Goal: Task Accomplishment & Management: Manage account settings

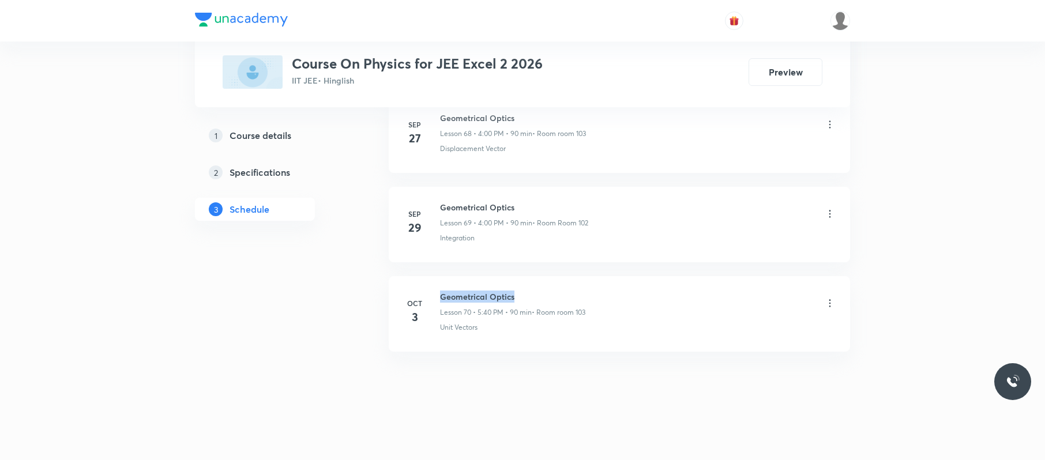
drag, startPoint x: 552, startPoint y: 289, endPoint x: 441, endPoint y: 282, distance: 110.9
click at [441, 282] on li "Oct 3 Geometrical Optics Lesson 70 • 5:40 PM • 90 min • Room room 103 Unit Vect…" at bounding box center [619, 314] width 461 height 76
copy h6 "Geometrical Optics"
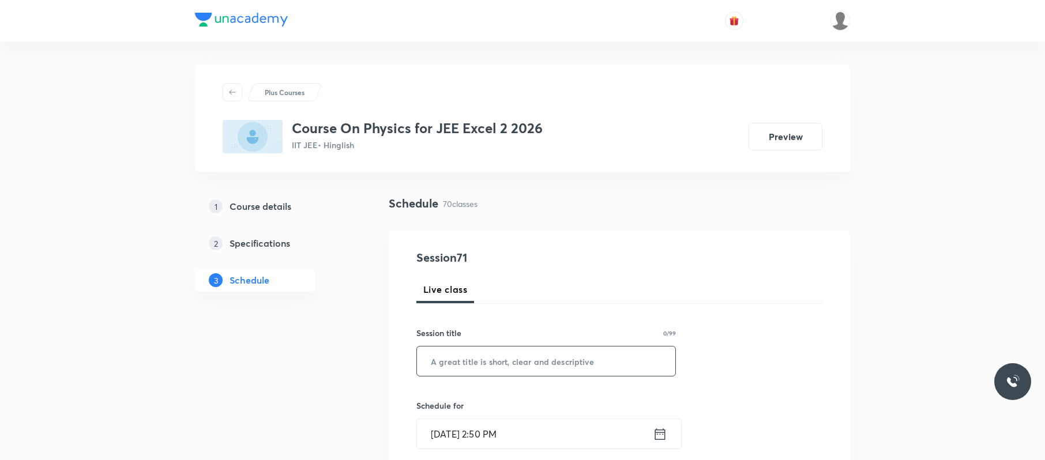
click at [503, 356] on input "text" at bounding box center [546, 360] width 258 height 29
paste input "Geometrical Optics"
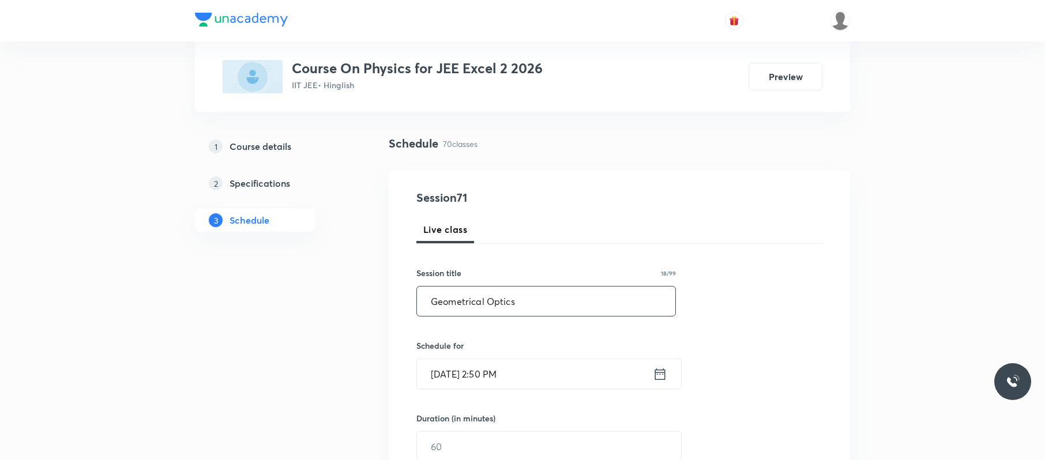
scroll to position [61, 0]
type input "Geometrical Optics"
click at [526, 360] on input "Oct 4, 2025, 2:50 PM" at bounding box center [535, 372] width 236 height 29
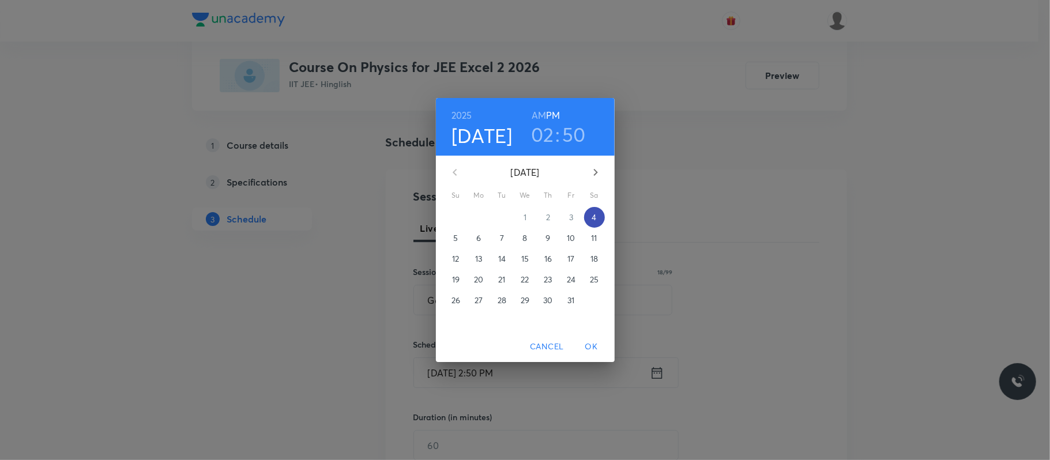
click at [601, 220] on span "4" at bounding box center [594, 218] width 21 height 12
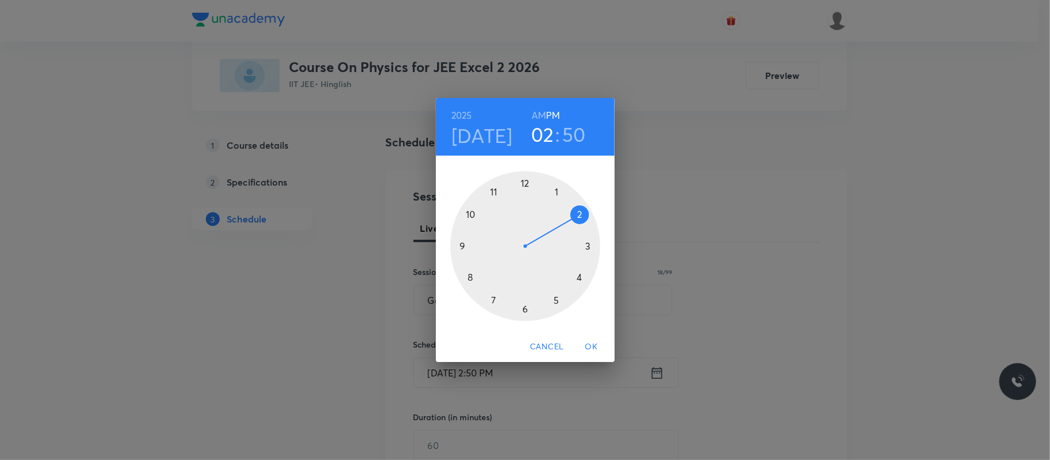
click at [579, 282] on div at bounding box center [525, 246] width 150 height 150
click at [528, 179] on div at bounding box center [525, 246] width 150 height 150
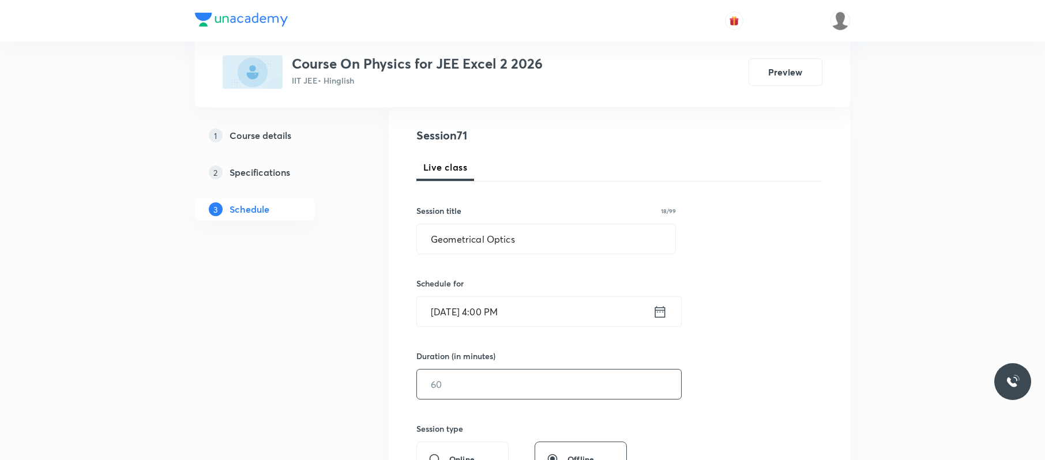
scroll to position [123, 0]
click at [488, 378] on input "text" at bounding box center [549, 383] width 264 height 29
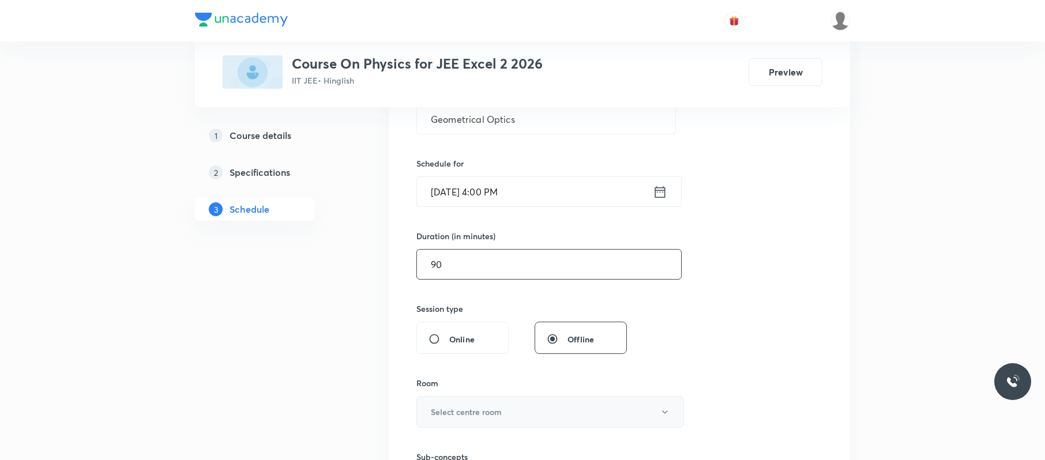
scroll to position [273, 0]
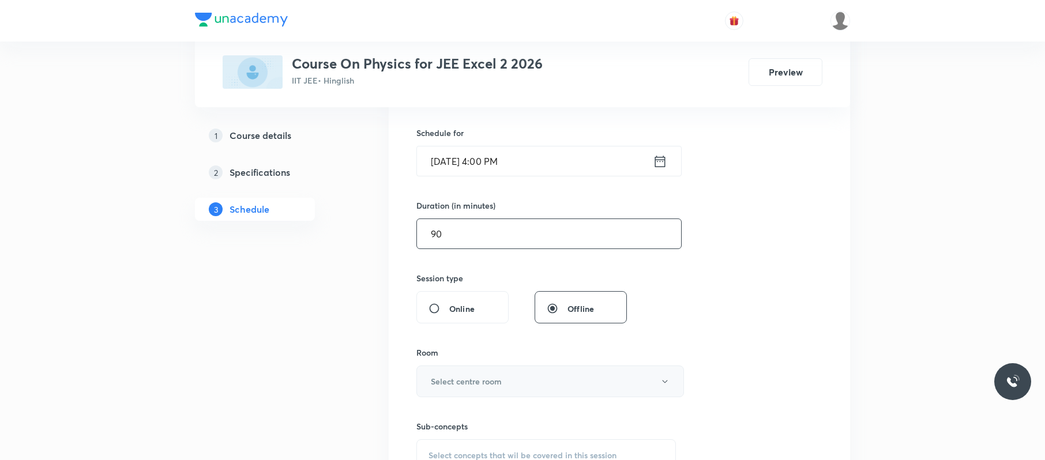
type input "90"
click at [495, 406] on div "Sub-concepts Select concepts that wil be covered in this session" at bounding box center [545, 434] width 259 height 74
click at [511, 378] on button "Select centre room" at bounding box center [550, 382] width 268 height 32
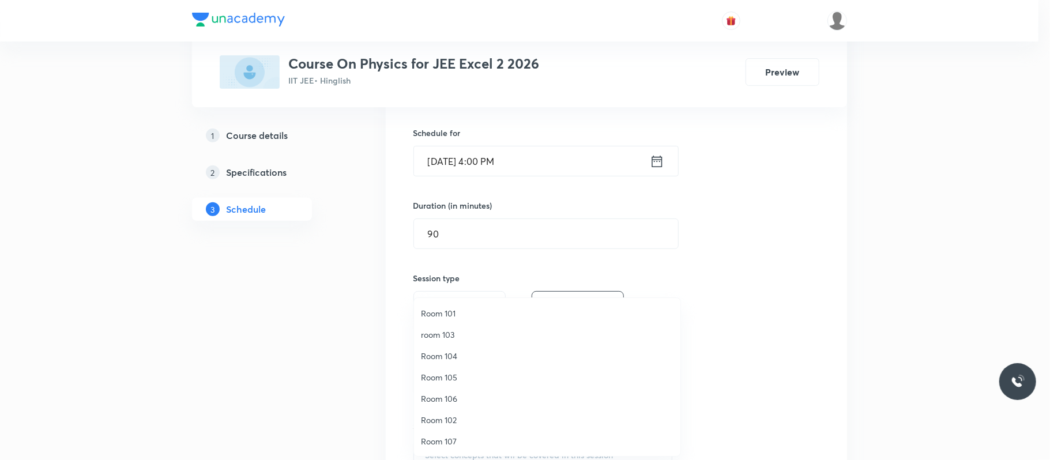
click at [464, 331] on span "room 103" at bounding box center [547, 335] width 253 height 12
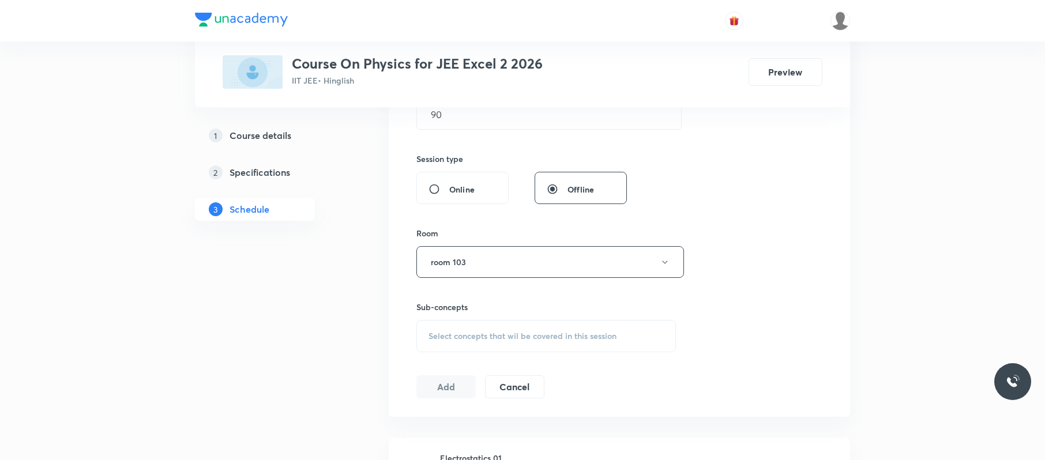
scroll to position [393, 0]
click at [495, 333] on span "Select concepts that wil be covered in this session" at bounding box center [522, 335] width 188 height 9
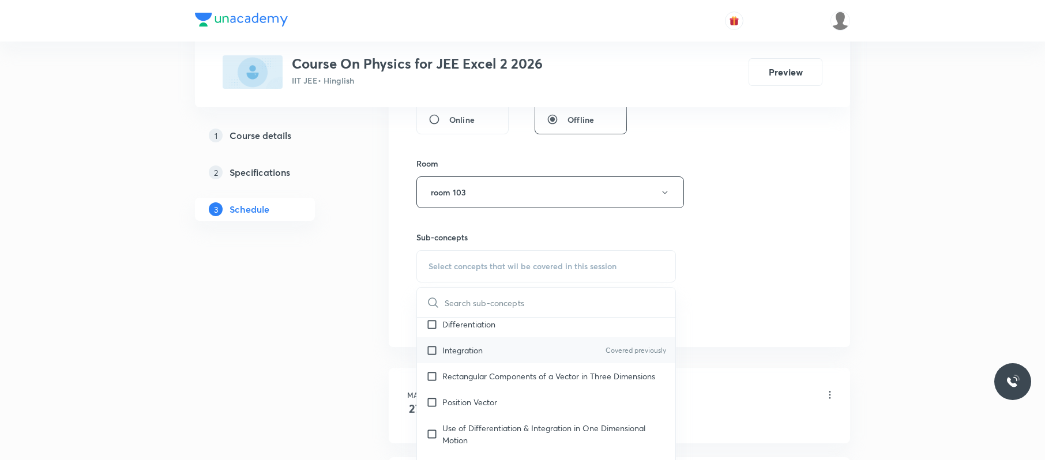
scroll to position [344, 0]
click at [494, 353] on div "Integration Covered previously" at bounding box center [546, 350] width 258 height 26
checkbox input "true"
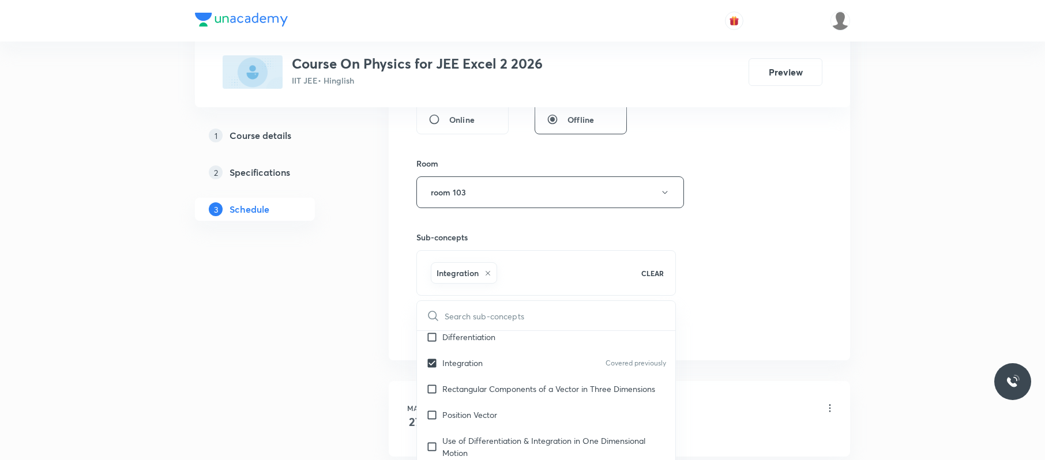
drag, startPoint x: 815, startPoint y: 250, endPoint x: 779, endPoint y: 259, distance: 36.9
click at [813, 250] on div "Session 71 Live class Session title 18/99 Geometrical Optics ​ Schedule for Oct…" at bounding box center [619, 64] width 406 height 555
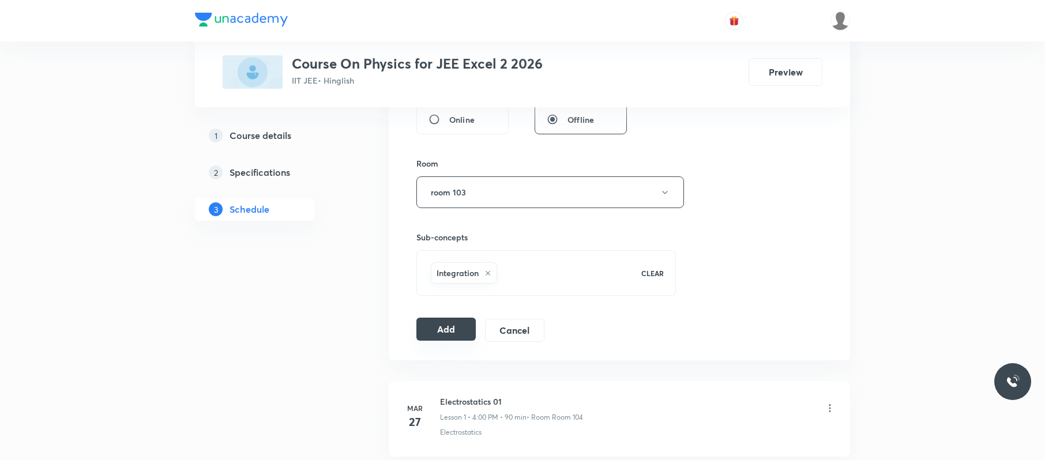
click at [435, 325] on button "Add" at bounding box center [445, 329] width 59 height 23
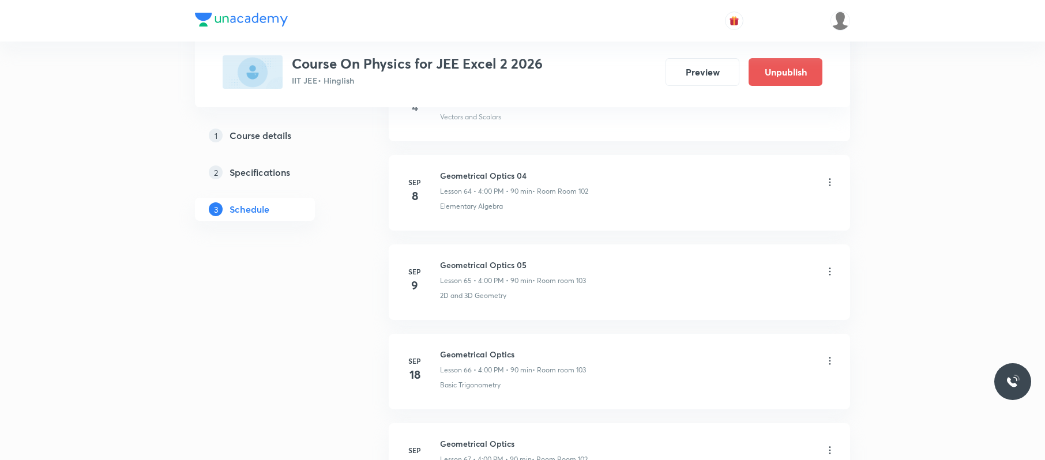
scroll to position [6306, 0]
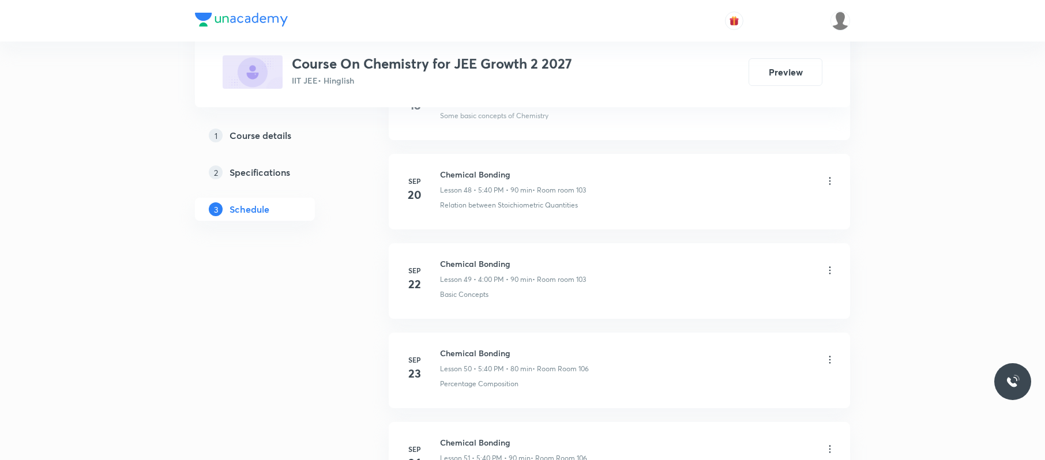
scroll to position [5222, 0]
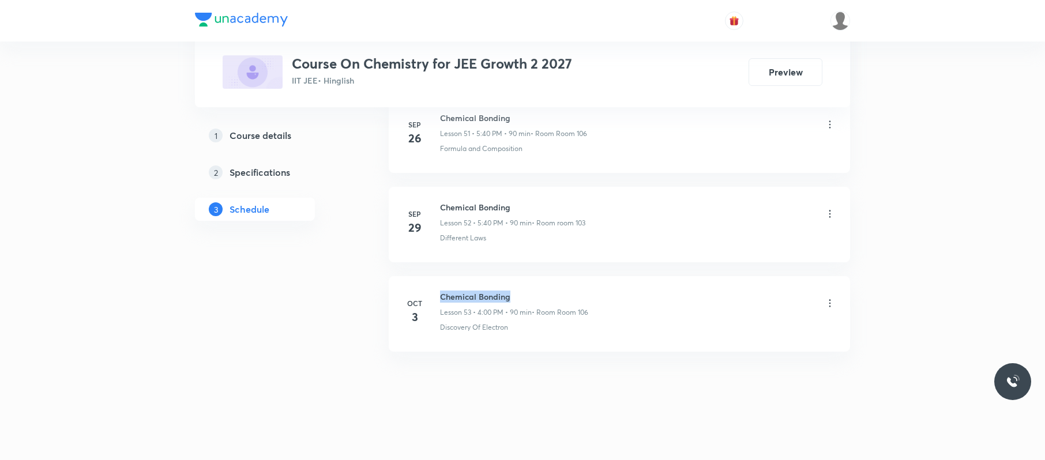
drag, startPoint x: 523, startPoint y: 264, endPoint x: 435, endPoint y: 281, distance: 90.5
copy h6 "Chemical Bonding"
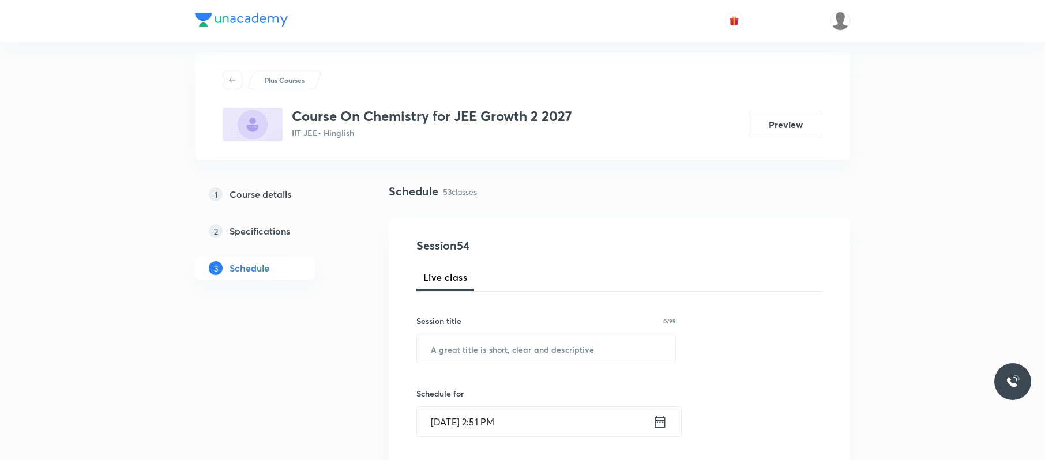
scroll to position [0, 0]
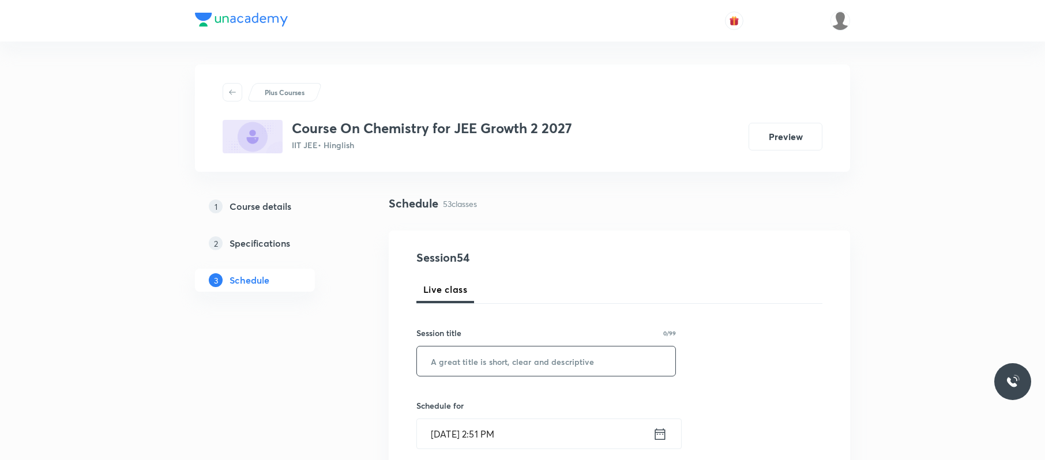
click at [590, 369] on input "text" at bounding box center [546, 360] width 258 height 29
paste input "Chemical Bonding"
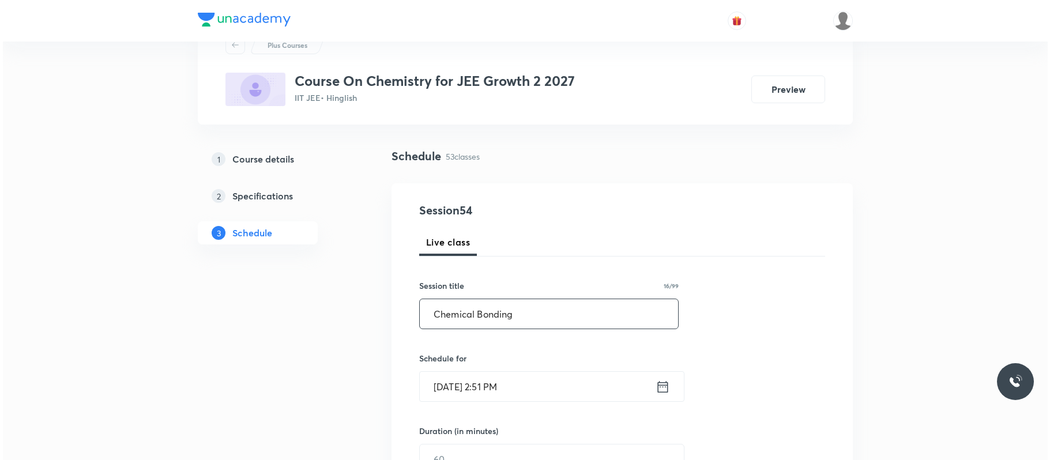
scroll to position [48, 0]
type input "Chemical Bonding"
click at [545, 389] on input "Oct 4, 2025, 2:51 PM" at bounding box center [535, 385] width 236 height 29
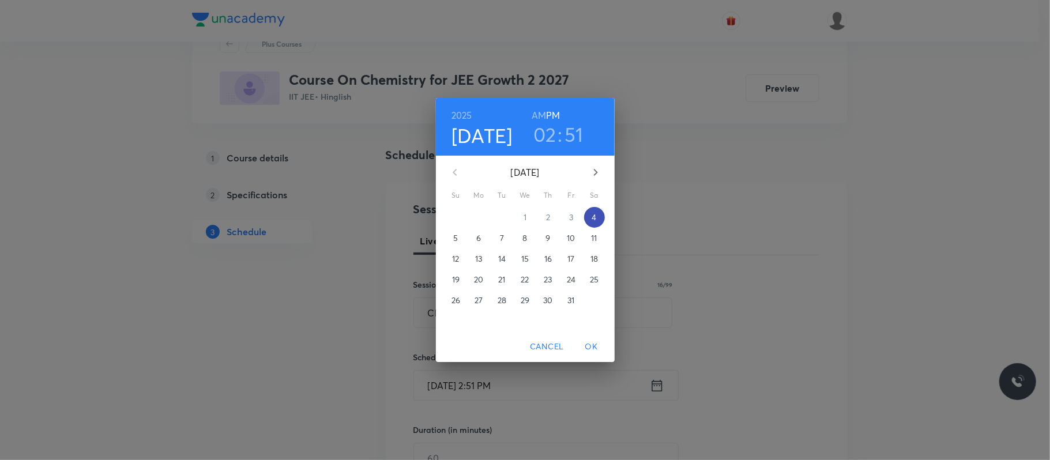
click at [590, 221] on span "4" at bounding box center [594, 218] width 21 height 12
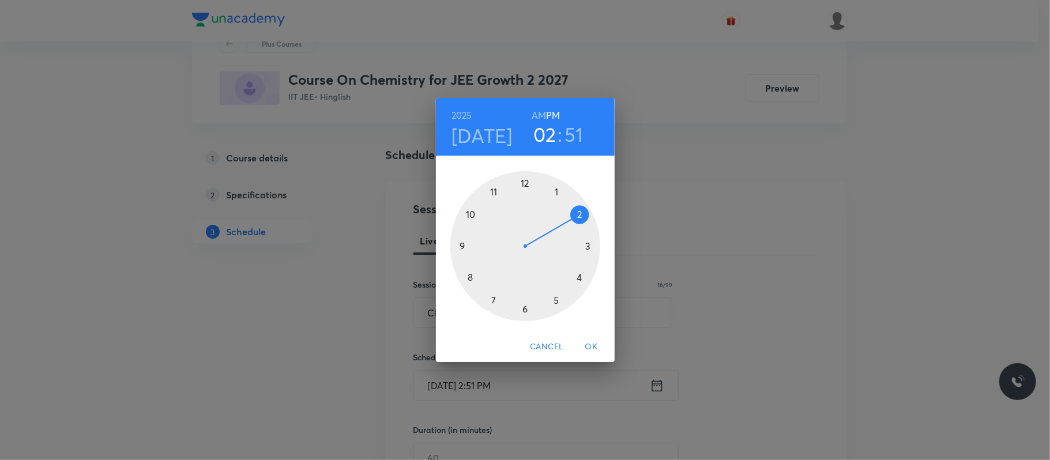
click at [580, 276] on div at bounding box center [525, 246] width 150 height 150
click at [525, 184] on div at bounding box center [525, 246] width 150 height 150
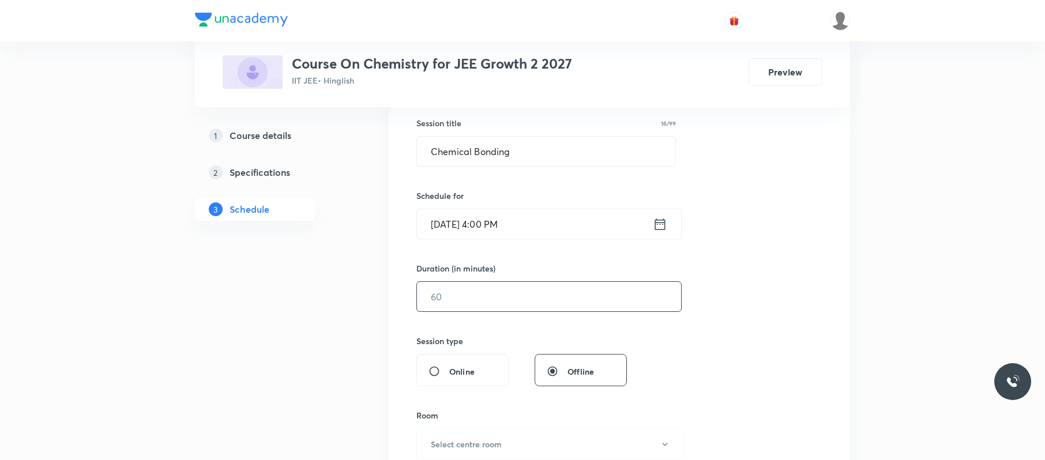
scroll to position [210, 0]
click at [506, 287] on input "text" at bounding box center [549, 295] width 264 height 29
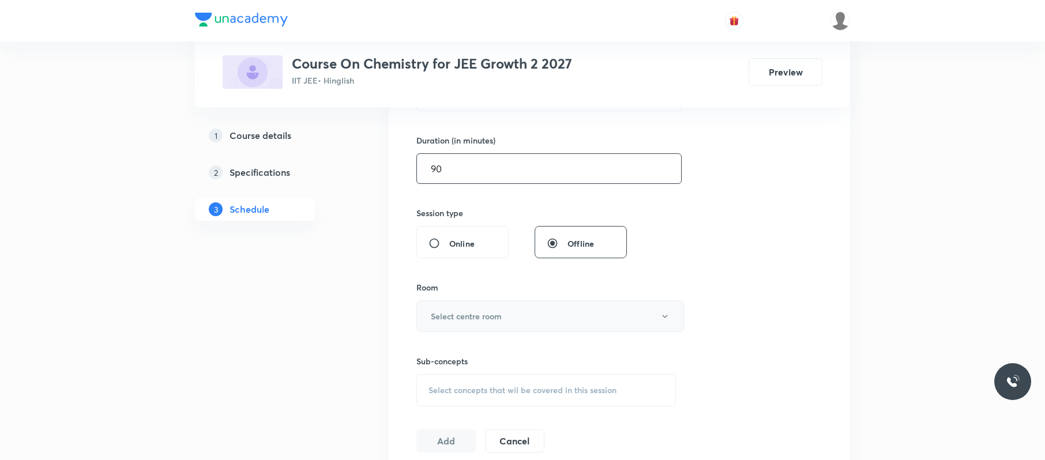
type input "90"
click at [506, 319] on button "Select centre room" at bounding box center [550, 316] width 268 height 32
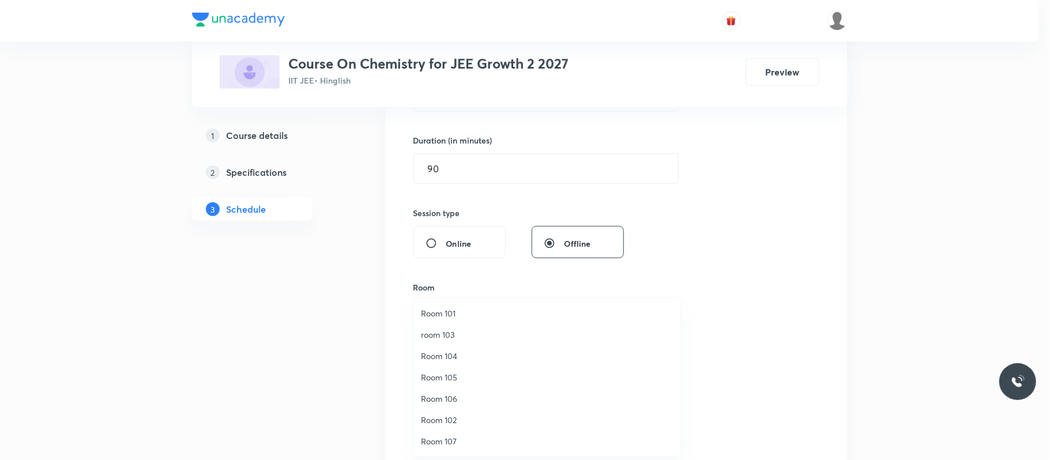
click at [457, 414] on span "Room 102" at bounding box center [547, 420] width 253 height 12
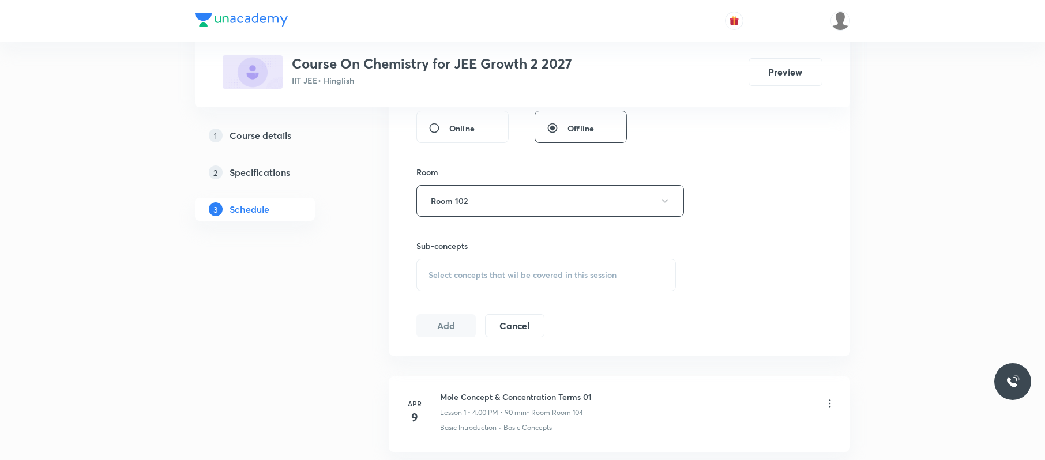
scroll to position [454, 0]
click at [533, 278] on span "Select concepts that wil be covered in this session" at bounding box center [522, 273] width 188 height 9
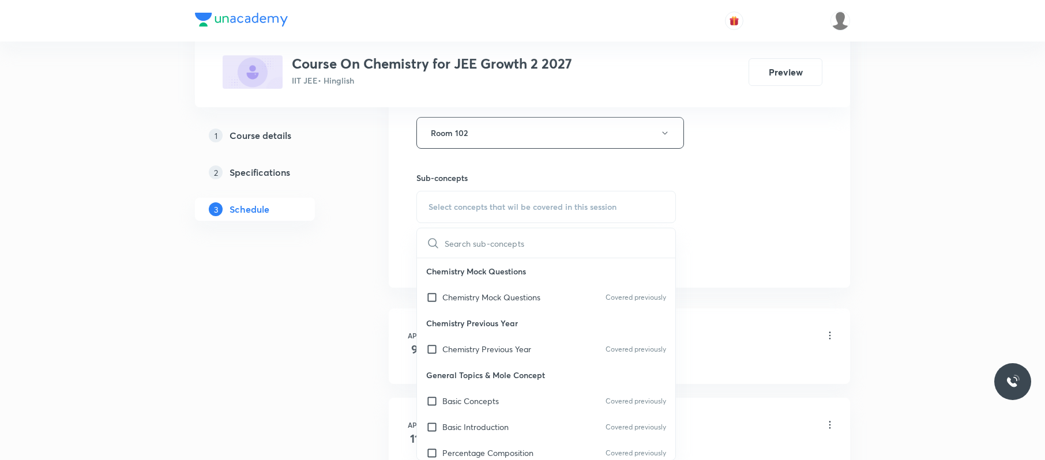
scroll to position [3, 0]
click at [504, 406] on div "Basic Concepts Covered previously" at bounding box center [546, 398] width 258 height 26
checkbox input "true"
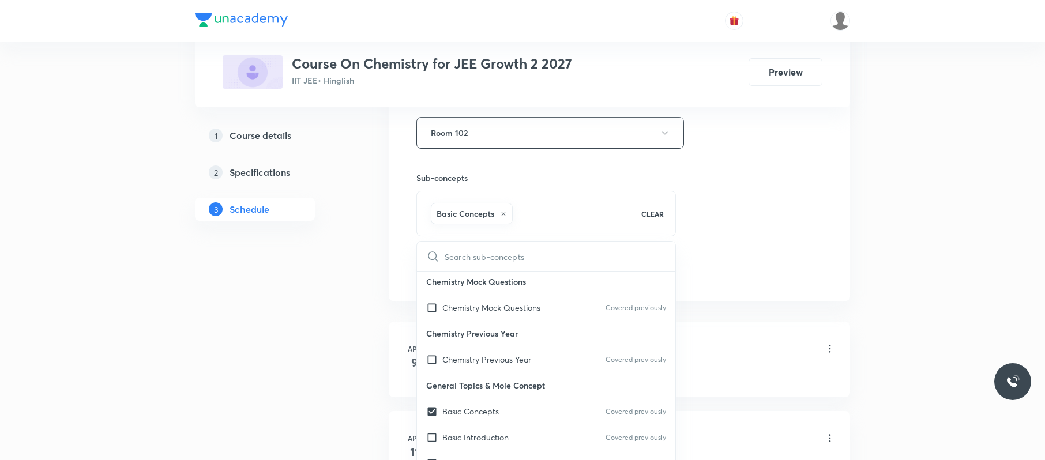
drag, startPoint x: 866, startPoint y: 266, endPoint x: 715, endPoint y: 293, distance: 153.0
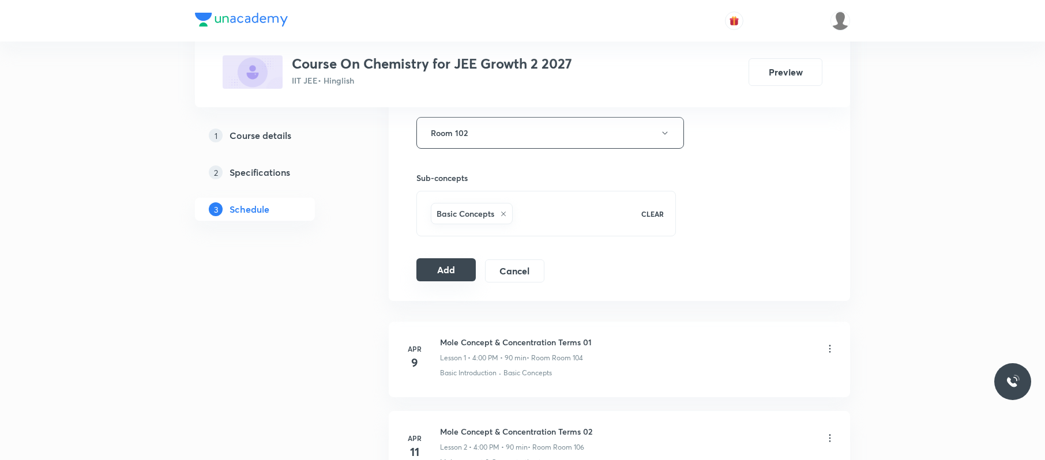
click at [462, 274] on button "Add" at bounding box center [445, 269] width 59 height 23
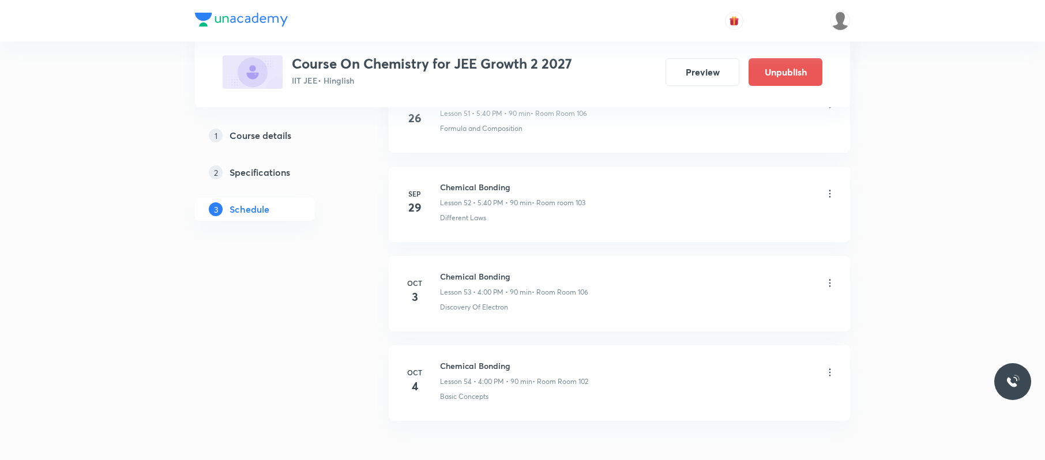
scroll to position [4781, 0]
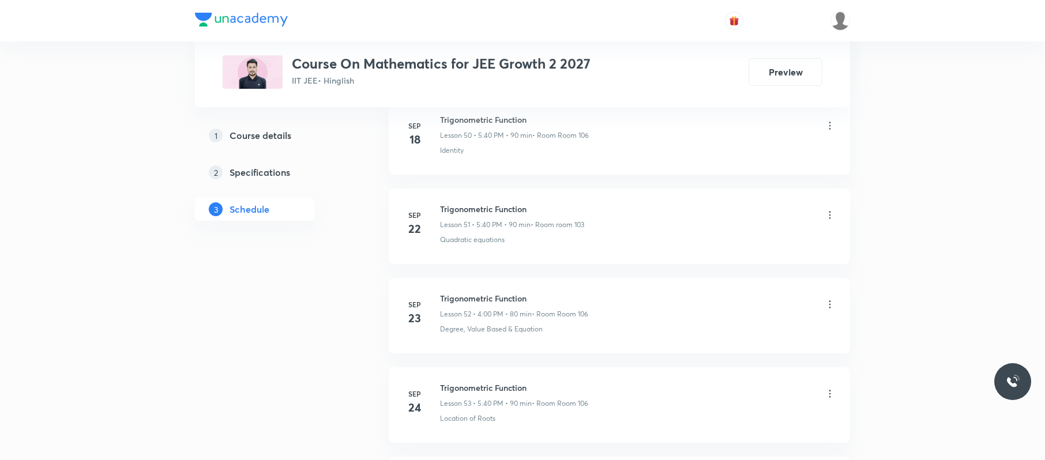
scroll to position [5492, 0]
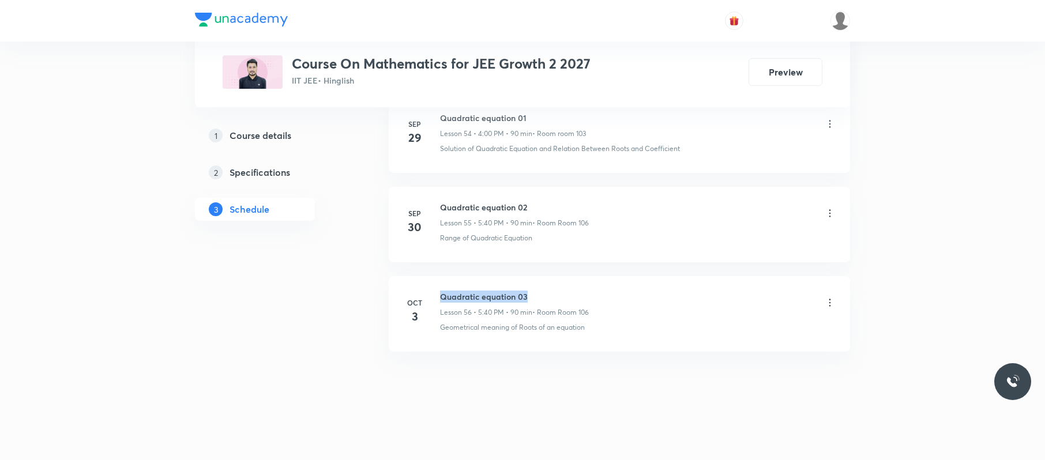
drag, startPoint x: 538, startPoint y: 289, endPoint x: 475, endPoint y: 289, distance: 63.4
click at [439, 289] on li "Oct 3 Quadratic equation 03 Lesson 56 • 5:40 PM • 90 min • Room Room 106 Geomet…" at bounding box center [619, 314] width 461 height 76
copy h6 "Quadratic equation 03"
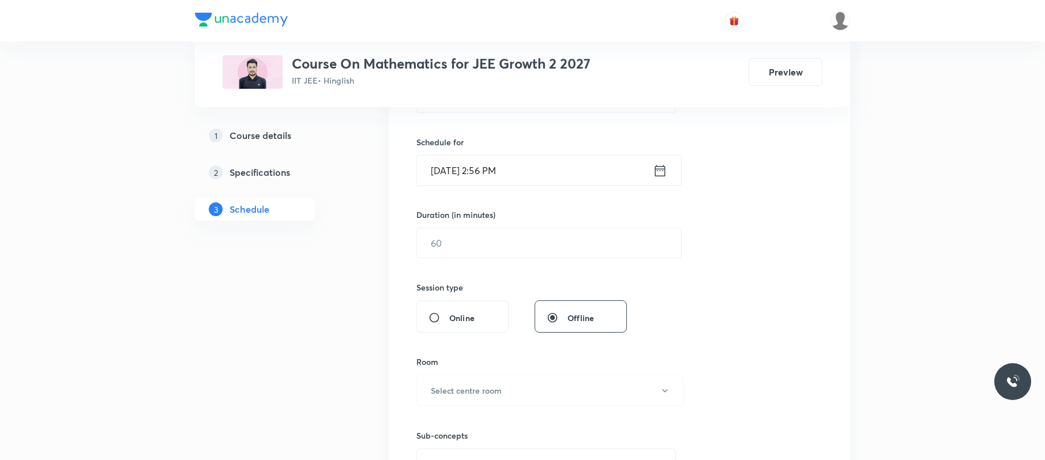
scroll to position [0, 0]
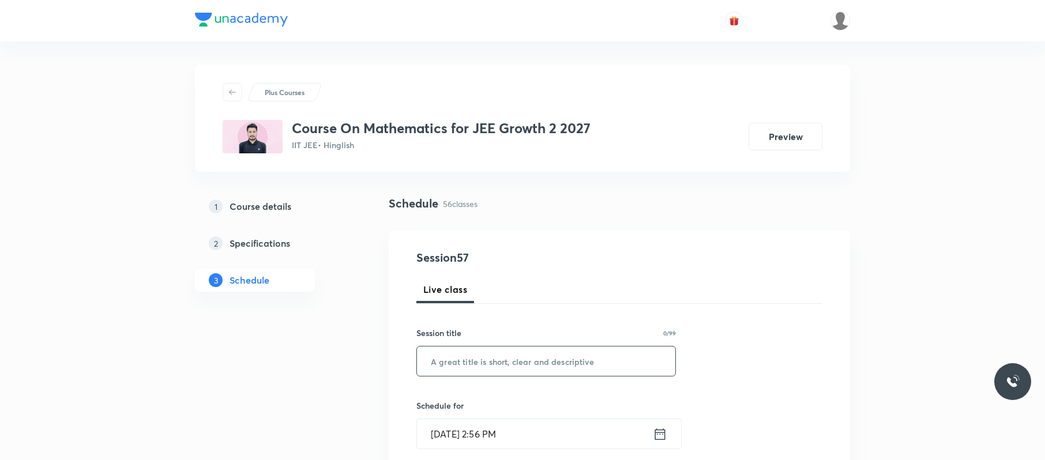
click at [590, 355] on input "text" at bounding box center [546, 360] width 258 height 29
paste input "Quadratic equation 03"
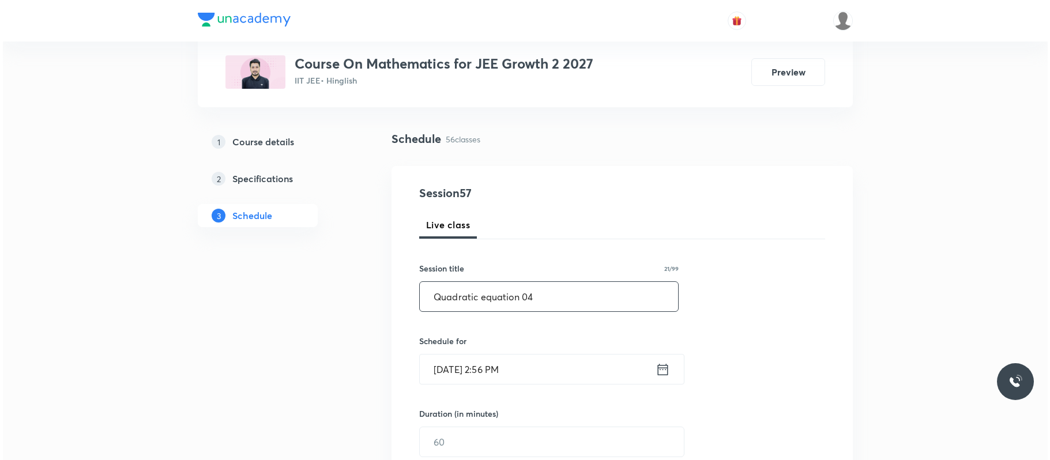
scroll to position [65, 0]
type input "Quadratic equation 04"
click at [540, 371] on input "Oct 4, 2025, 2:56 PM" at bounding box center [535, 368] width 236 height 29
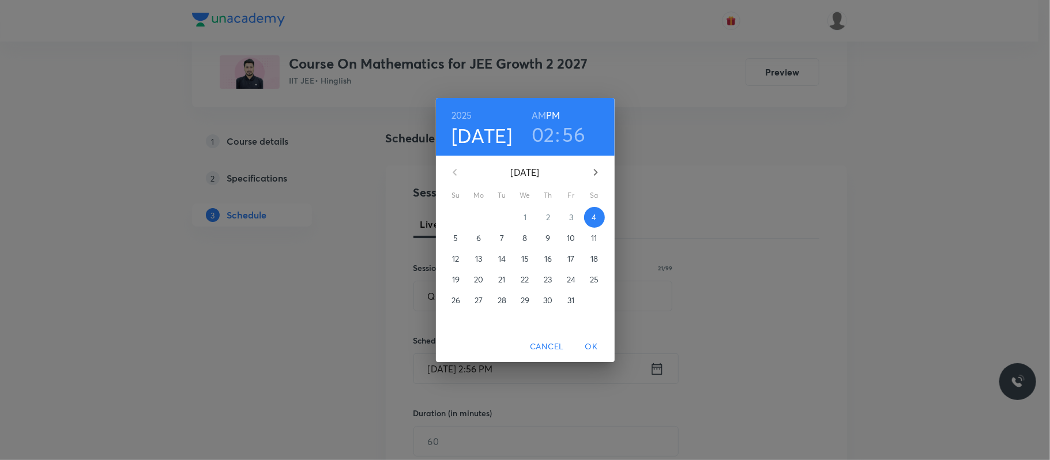
click at [547, 131] on h3 "02" at bounding box center [543, 134] width 23 height 24
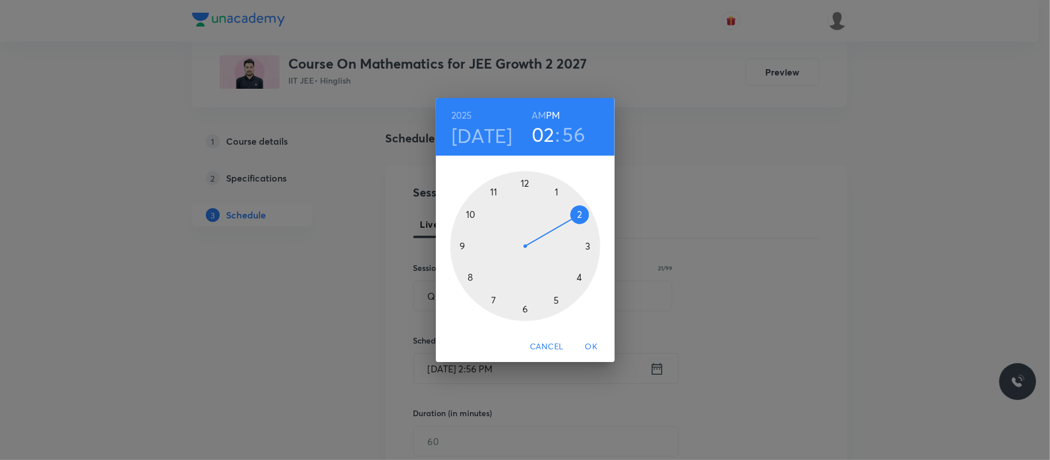
click at [556, 299] on div at bounding box center [525, 246] width 150 height 150
click at [473, 276] on div at bounding box center [525, 246] width 150 height 150
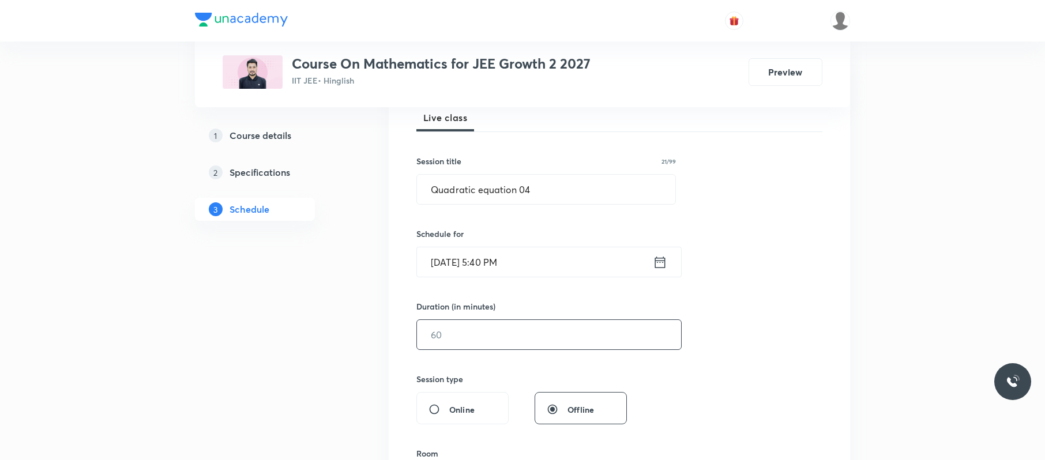
scroll to position [174, 0]
click at [475, 348] on input "text" at bounding box center [549, 332] width 264 height 29
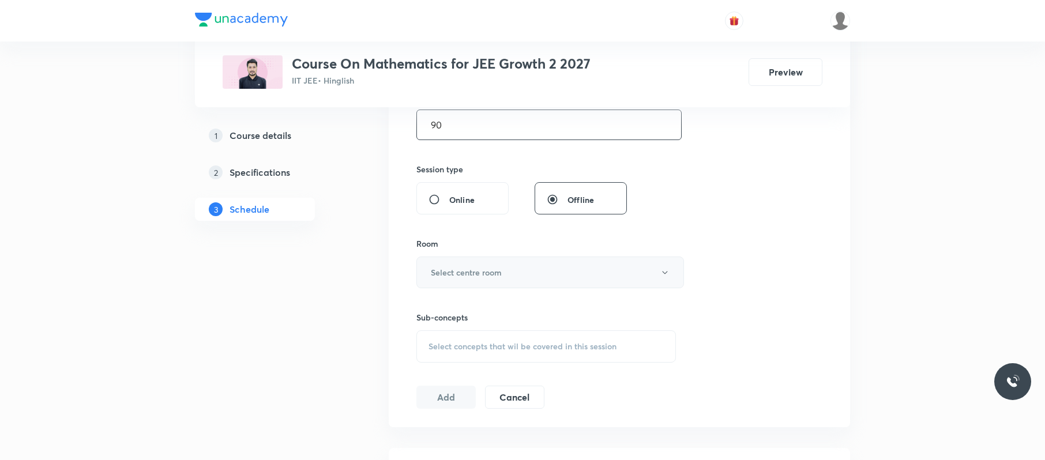
scroll to position [383, 0]
type input "90"
click at [513, 270] on button "Select centre room" at bounding box center [550, 271] width 268 height 32
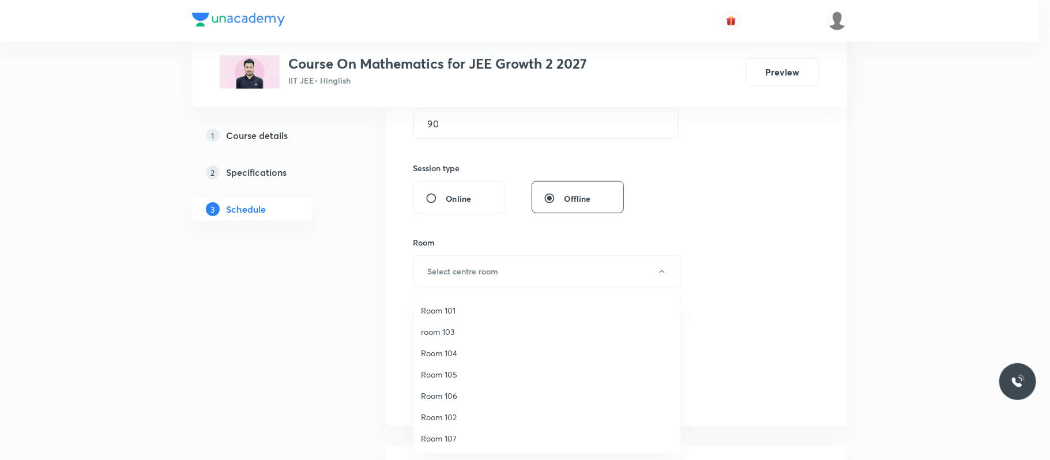
click at [457, 418] on span "Room 102" at bounding box center [547, 417] width 253 height 12
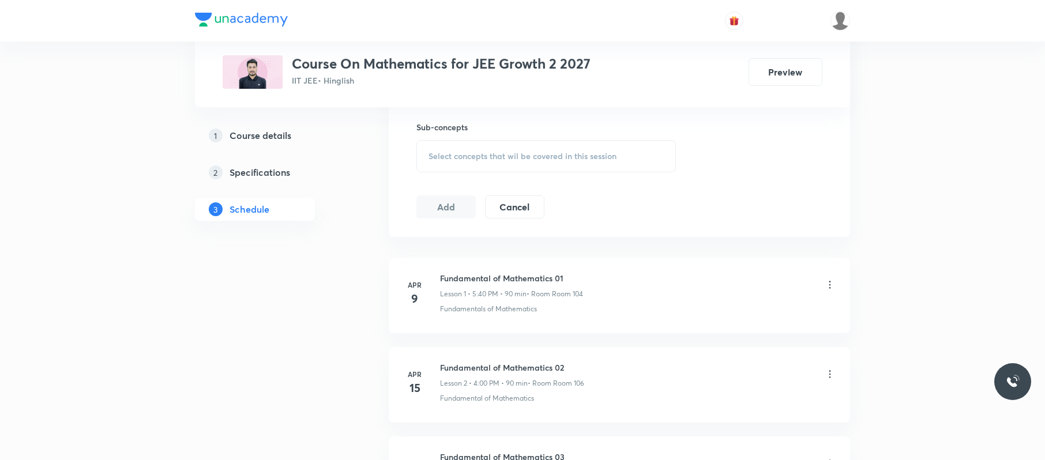
scroll to position [575, 0]
click at [552, 150] on span "Select concepts that wil be covered in this session" at bounding box center [522, 153] width 188 height 9
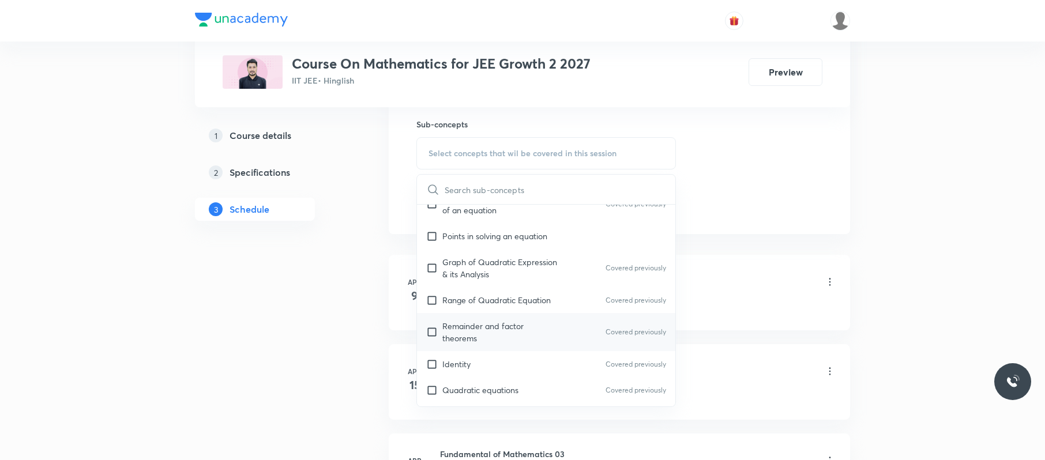
scroll to position [256, 0]
drag, startPoint x: 521, startPoint y: 322, endPoint x: 706, endPoint y: 187, distance: 229.0
click at [523, 321] on p "Remainder and factor theorems" at bounding box center [500, 327] width 116 height 24
checkbox input "true"
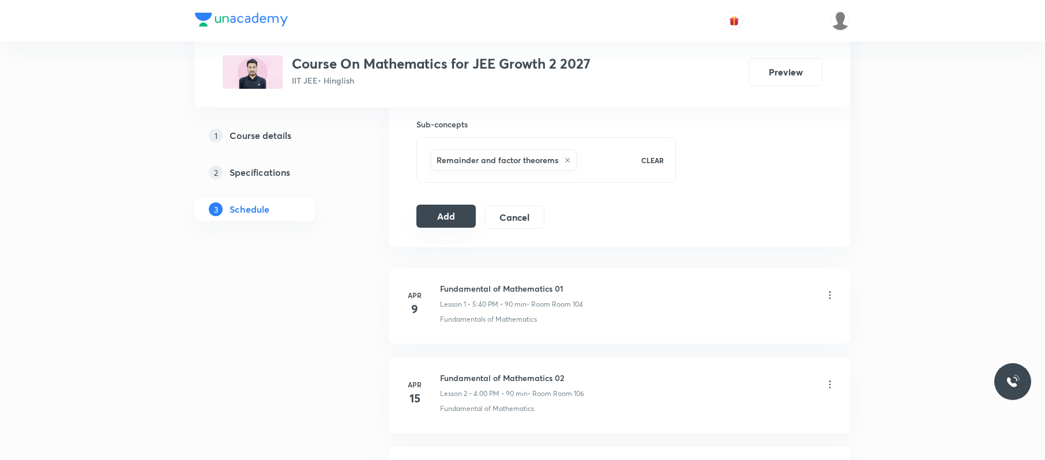
click at [449, 223] on button "Add" at bounding box center [445, 216] width 59 height 23
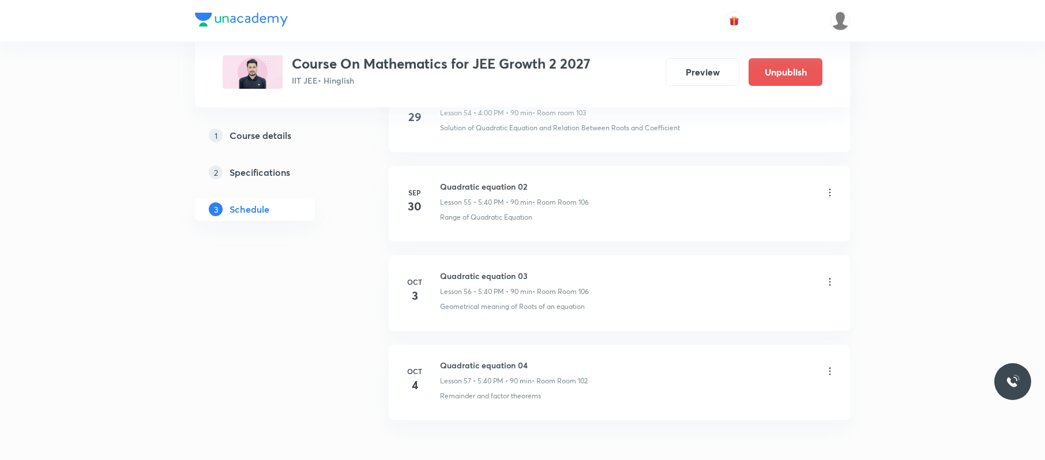
scroll to position [5050, 0]
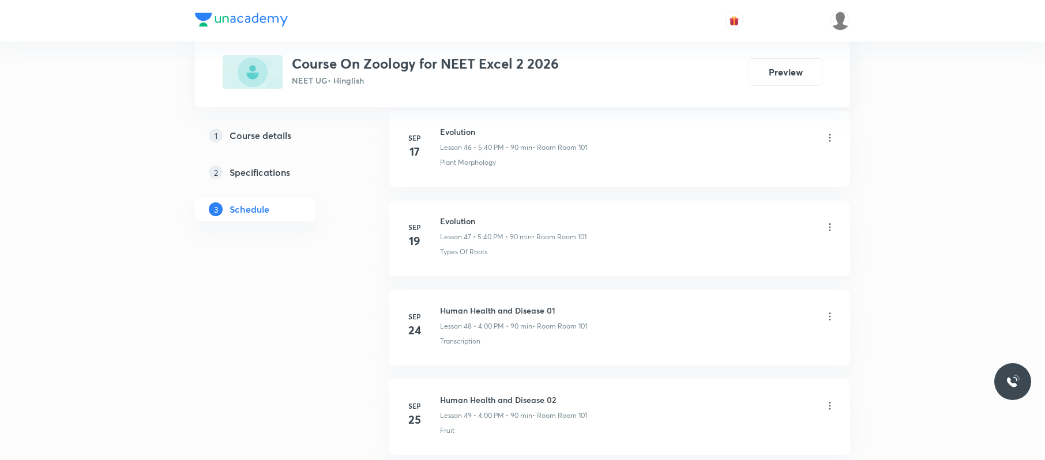
scroll to position [4955, 0]
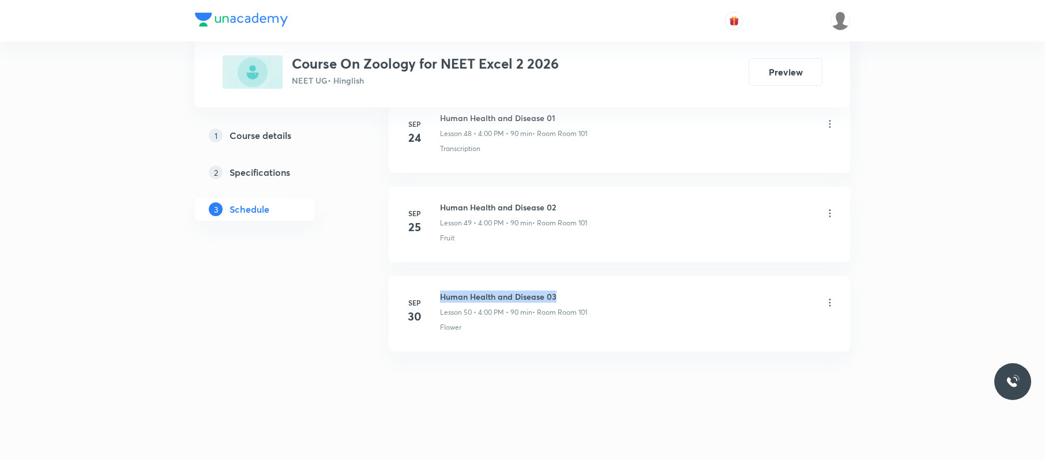
drag, startPoint x: 602, startPoint y: 284, endPoint x: 436, endPoint y: 286, distance: 166.0
click at [436, 286] on li "[DATE] Human Health and Disease 03 Lesson 50 • 4:00 PM • 90 min • Room Room 101…" at bounding box center [619, 314] width 461 height 76
copy h6 "Human Health and Disease 03"
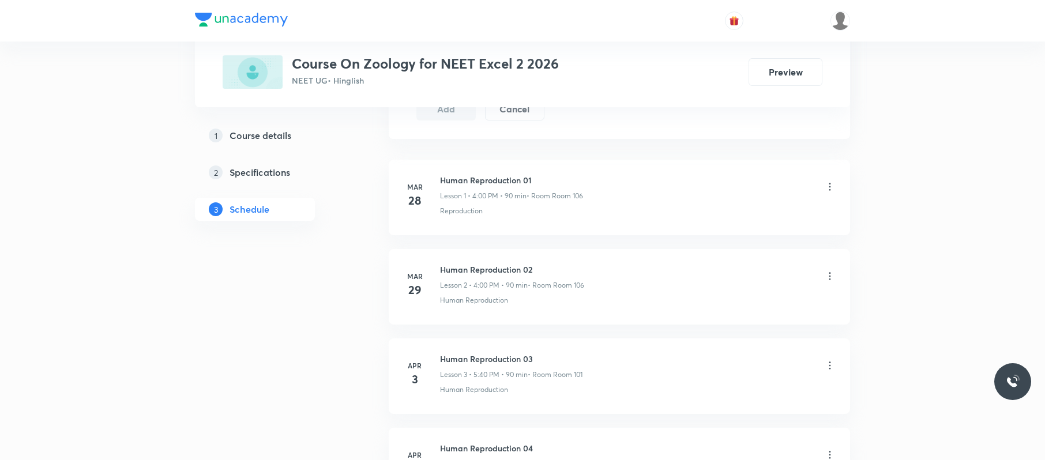
scroll to position [0, 0]
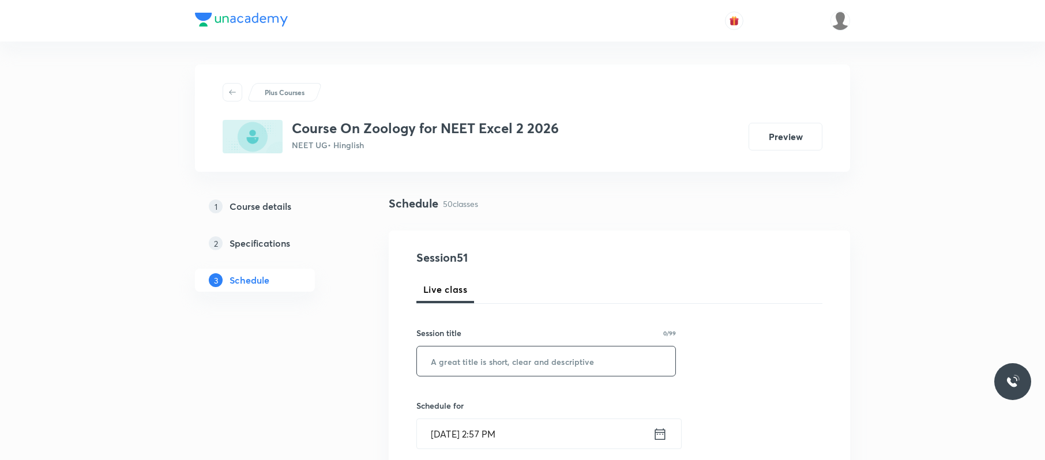
click at [609, 358] on input "text" at bounding box center [546, 360] width 258 height 29
paste input "Human Health and Disease 03"
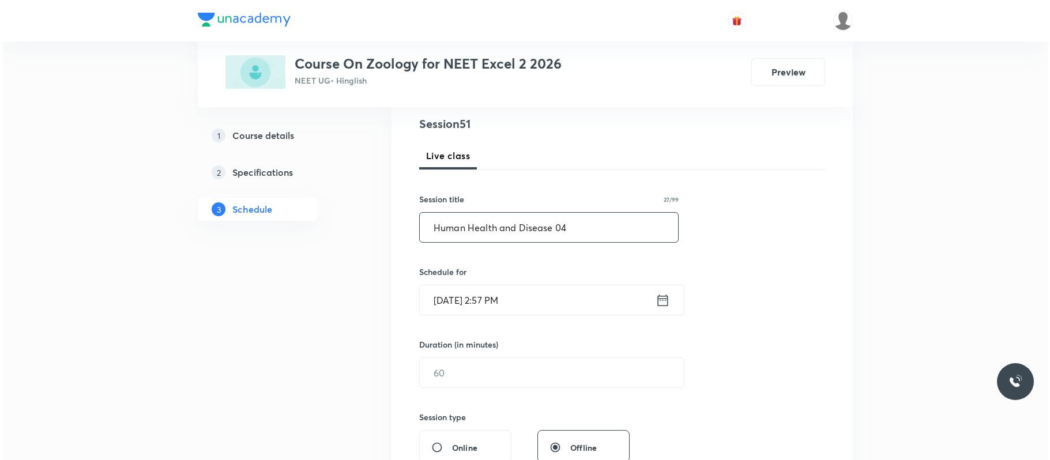
scroll to position [135, 0]
type input "Human Health and Disease 04"
click at [560, 293] on input "[DATE] 2:57 PM" at bounding box center [535, 298] width 236 height 29
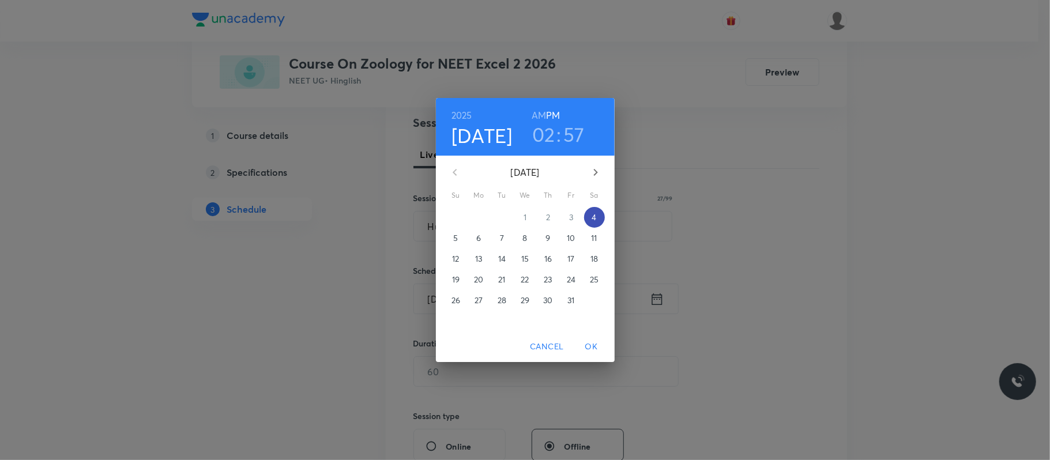
click at [593, 217] on p "4" at bounding box center [594, 218] width 5 height 12
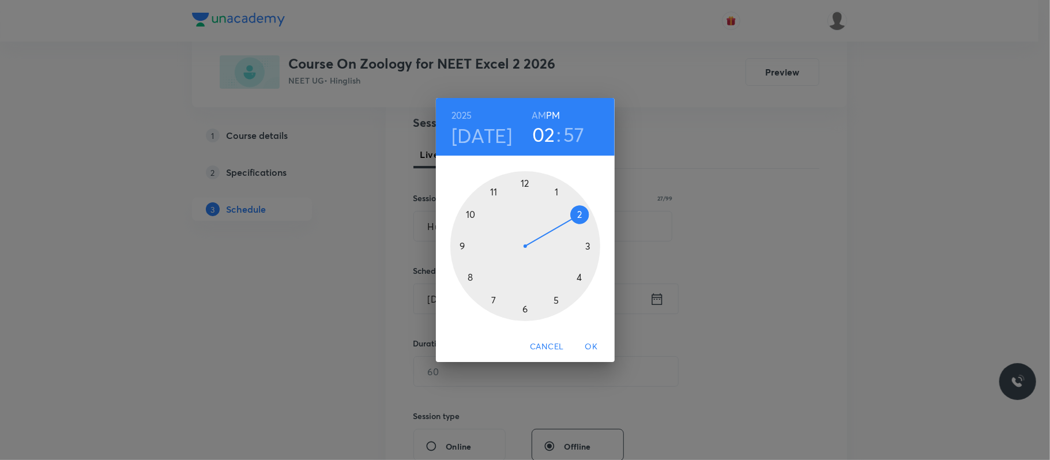
click at [577, 277] on div at bounding box center [525, 246] width 150 height 150
click at [525, 180] on div at bounding box center [525, 246] width 150 height 150
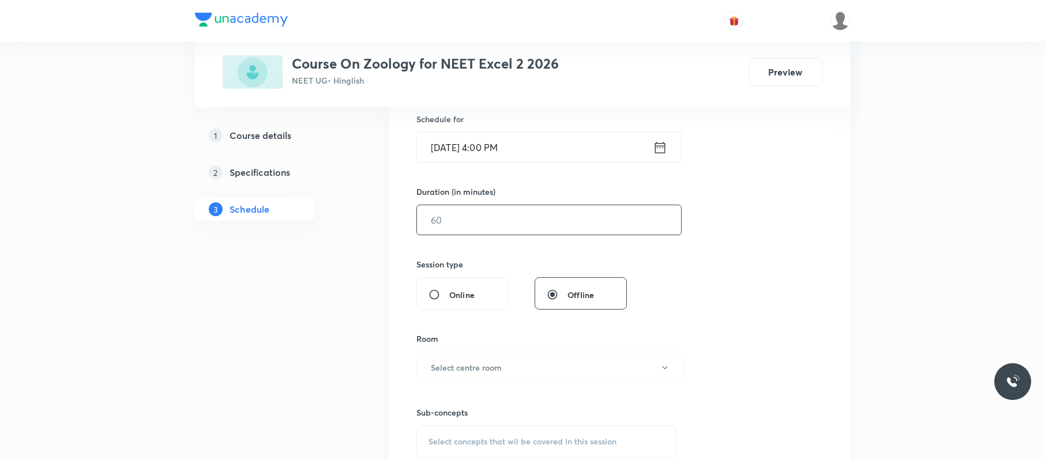
click at [508, 214] on input "text" at bounding box center [549, 219] width 264 height 29
type input "90"
click at [457, 374] on button "Select centre room" at bounding box center [550, 367] width 268 height 32
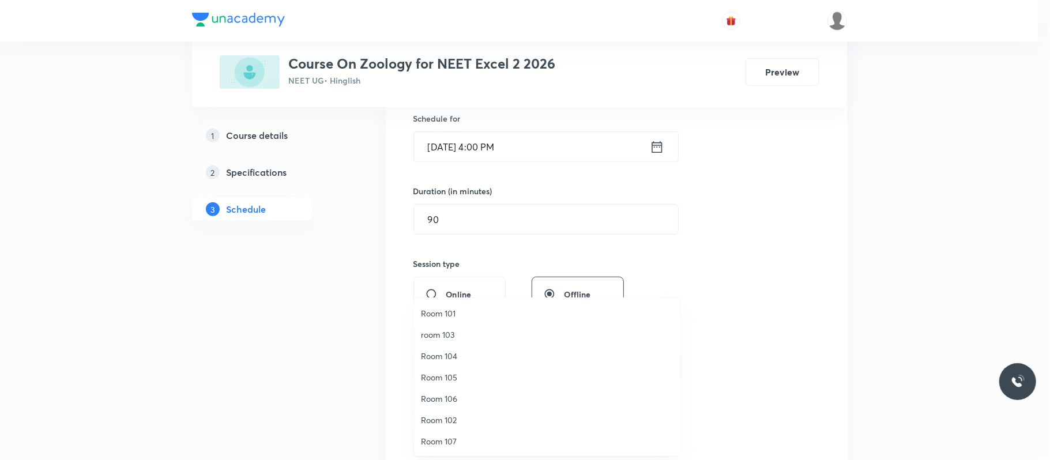
click at [459, 305] on li "Room 101" at bounding box center [547, 313] width 266 height 21
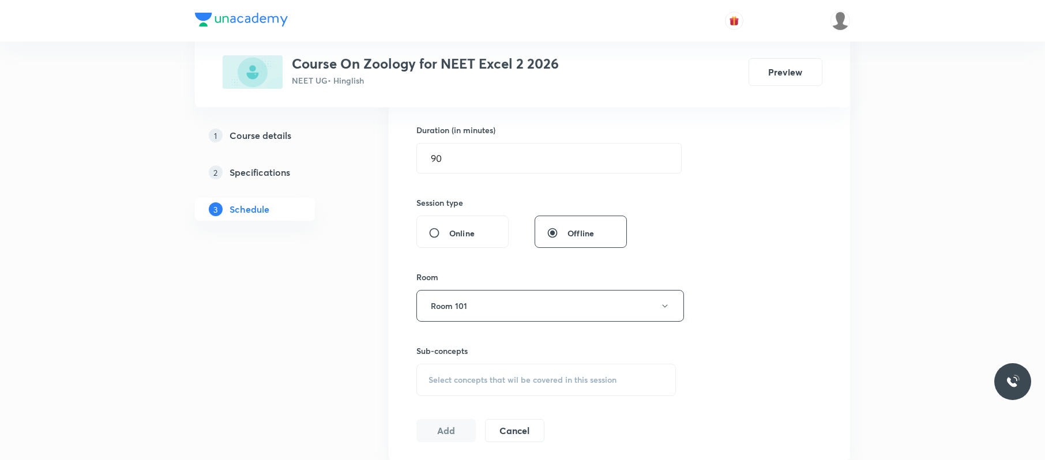
scroll to position [349, 0]
click at [497, 377] on span "Select concepts that wil be covered in this session" at bounding box center [522, 379] width 188 height 9
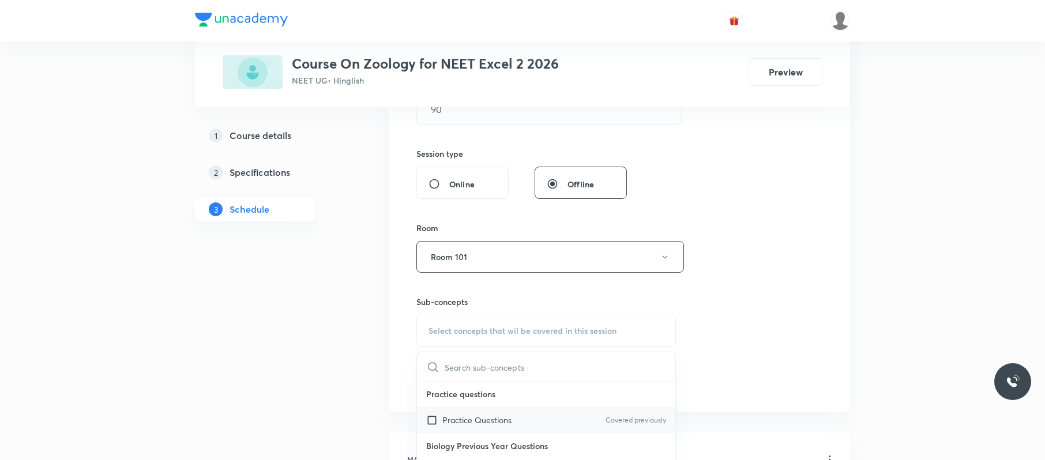
scroll to position [66, 0]
click at [507, 422] on p "Practice Questions" at bounding box center [476, 419] width 69 height 12
checkbox input "true"
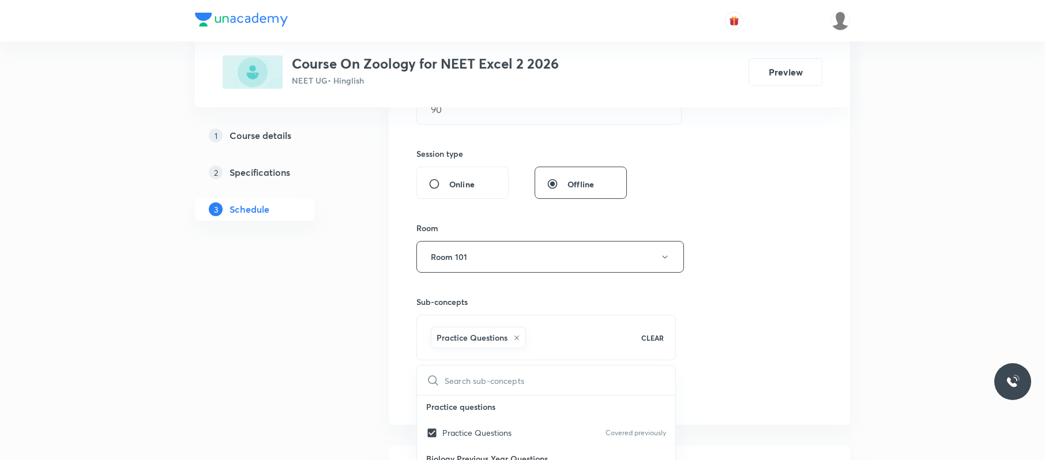
click at [780, 348] on div "Session 51 Live class Session title 27/99 Human Health and Disease 04 ​ Schedul…" at bounding box center [619, 129] width 406 height 555
click at [437, 387] on button "Add" at bounding box center [445, 393] width 59 height 23
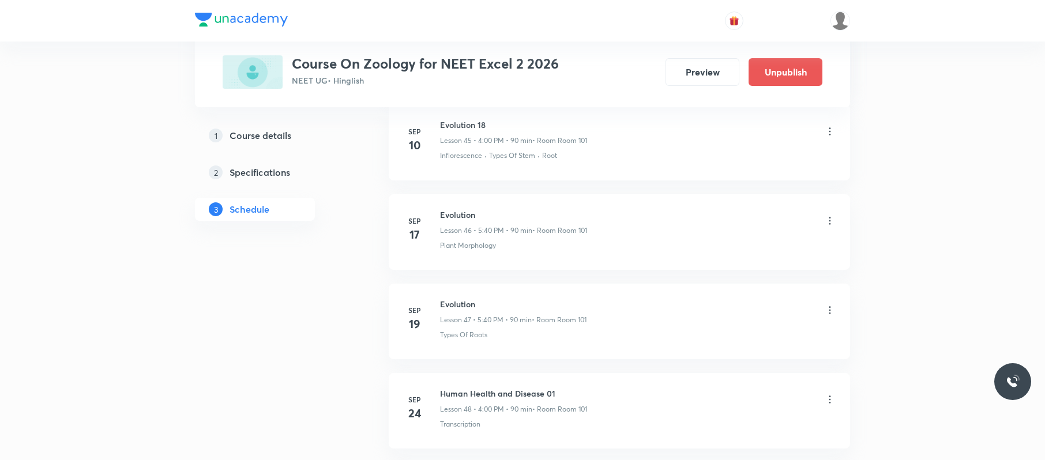
scroll to position [4513, 0]
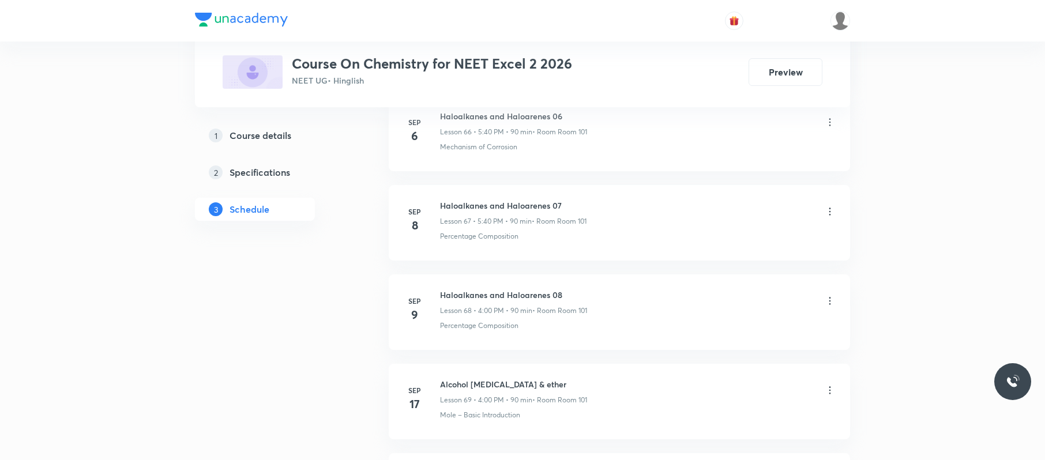
scroll to position [7107, 0]
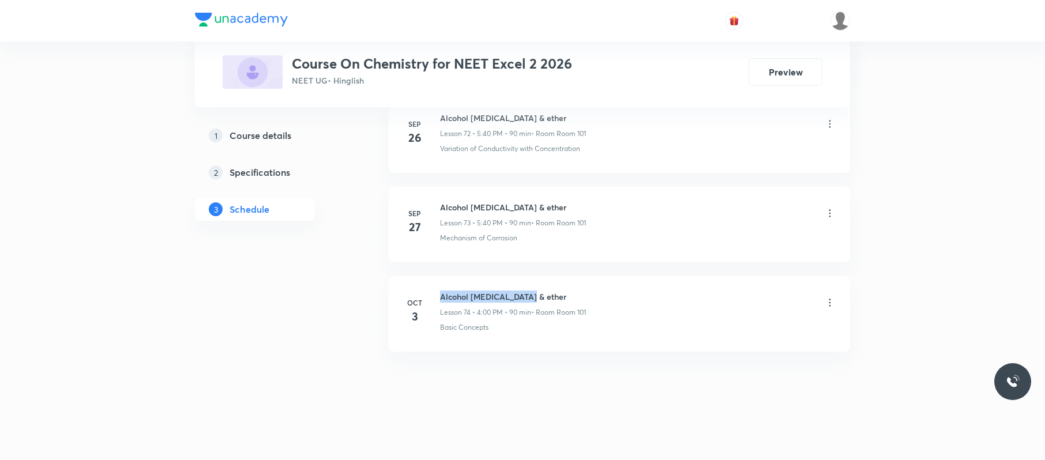
drag, startPoint x: 543, startPoint y: 282, endPoint x: 439, endPoint y: 279, distance: 103.8
click at [439, 279] on li "Oct 3 Alcohol phenol & ether Lesson 74 • 4:00 PM • 90 min • Room Room 101 Basic…" at bounding box center [619, 314] width 461 height 76
copy h6 "Alcohol phenol & ether"
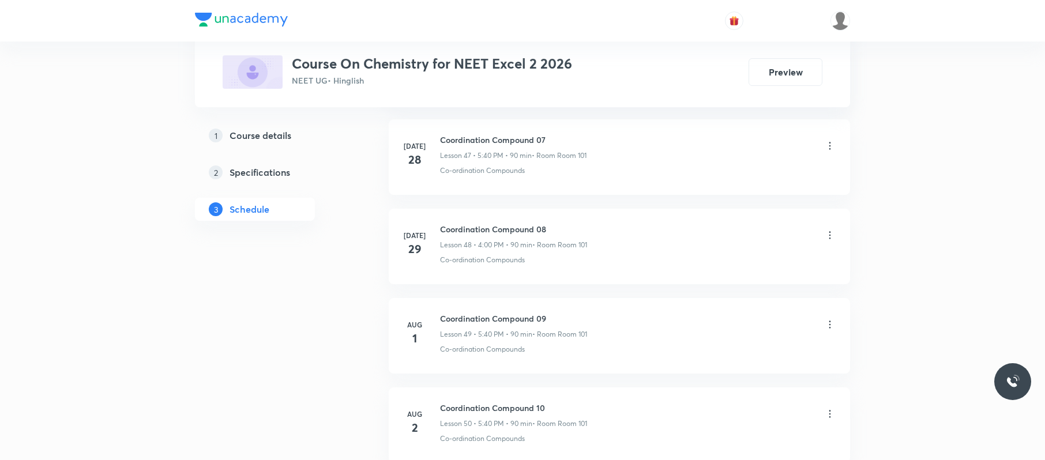
scroll to position [0, 0]
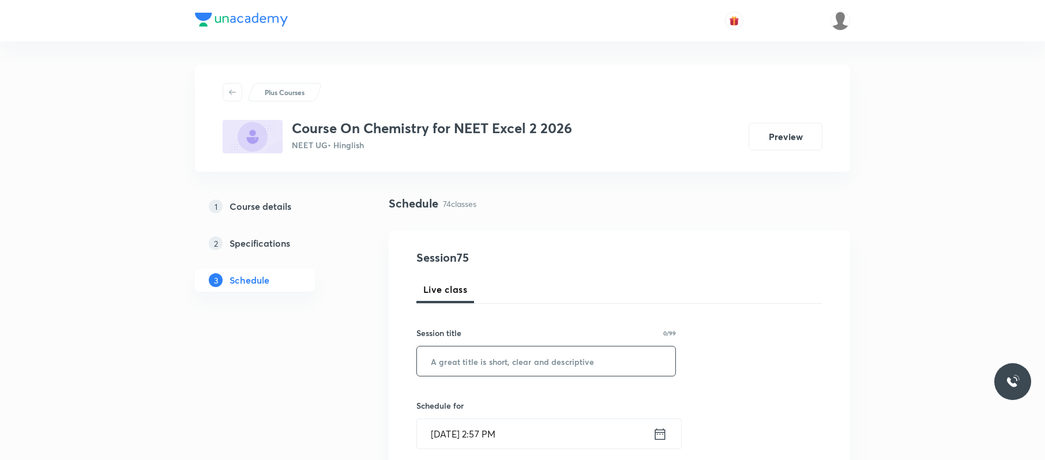
click at [589, 363] on input "text" at bounding box center [546, 360] width 258 height 29
paste input "Alcohol phenol & ether"
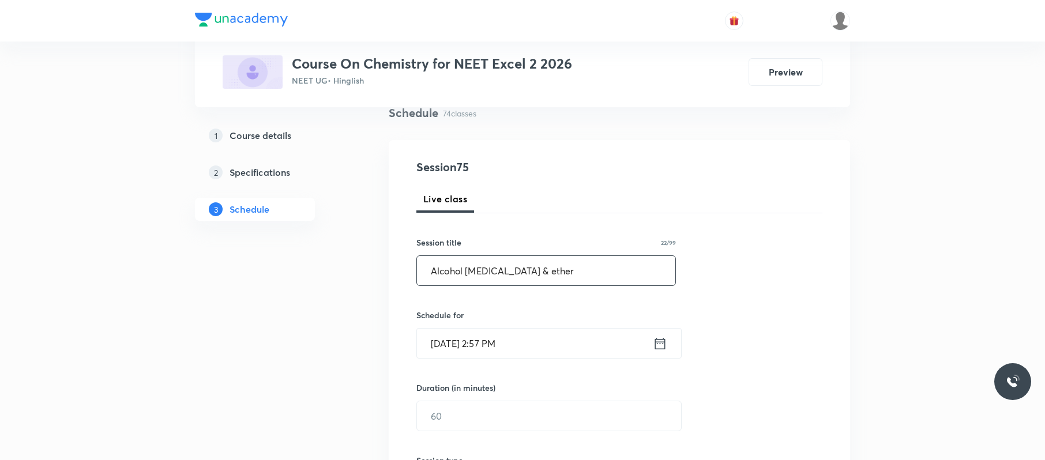
scroll to position [91, 0]
type input "Alcohol phenol & ether"
click at [604, 361] on div "Session 75 Live class Session title 22/99 Alcohol phenol & ether ​ Schedule for…" at bounding box center [619, 428] width 406 height 541
click at [591, 345] on input "Oct 4, 2025, 2:57 PM" at bounding box center [535, 342] width 236 height 29
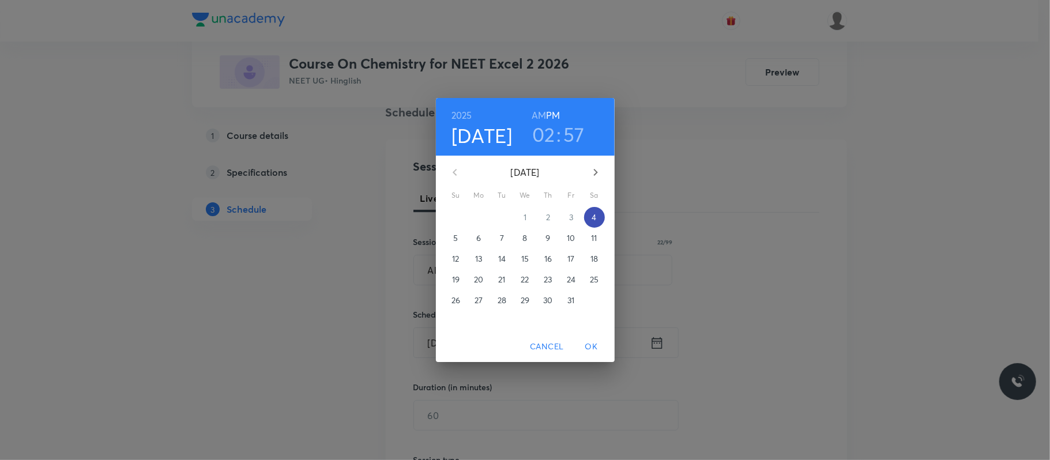
click at [593, 223] on p "4" at bounding box center [594, 218] width 5 height 12
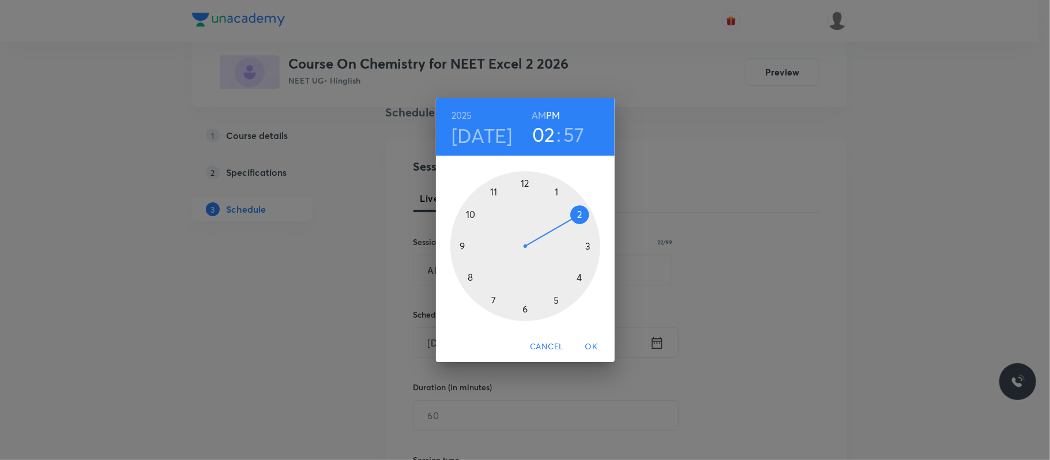
click at [559, 299] on div at bounding box center [525, 246] width 150 height 150
click at [468, 281] on div at bounding box center [525, 246] width 150 height 150
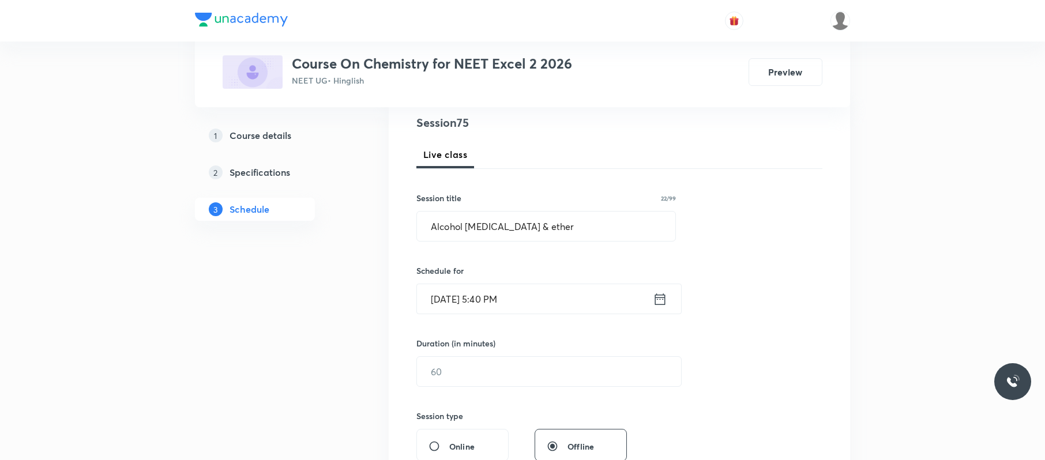
scroll to position [136, 0]
click at [469, 363] on input "text" at bounding box center [549, 370] width 264 height 29
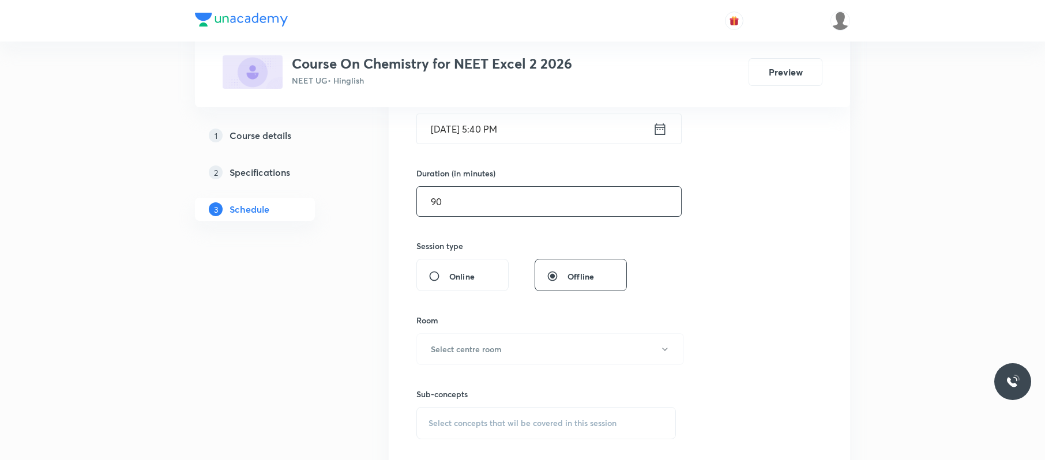
scroll to position [307, 0]
type input "90"
click at [483, 353] on h6 "Select centre room" at bounding box center [466, 347] width 71 height 12
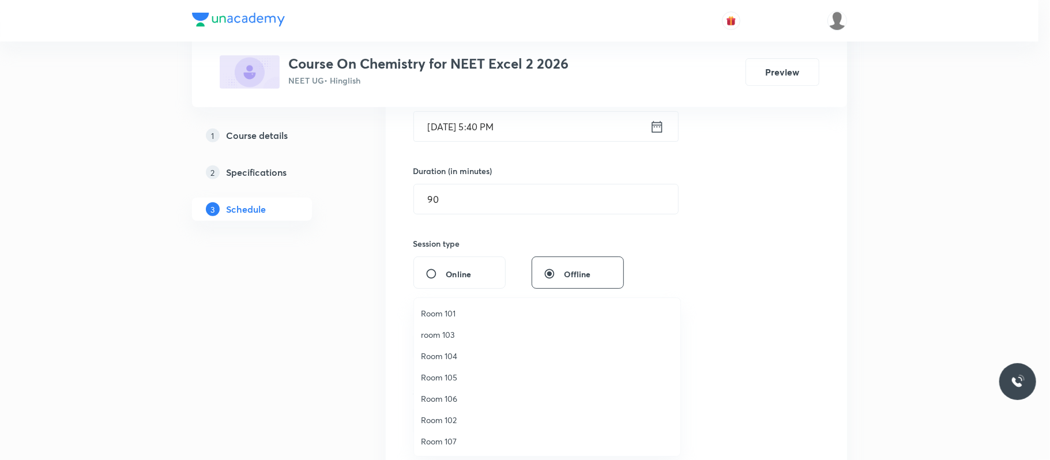
click at [454, 316] on span "Room 101" at bounding box center [547, 313] width 253 height 12
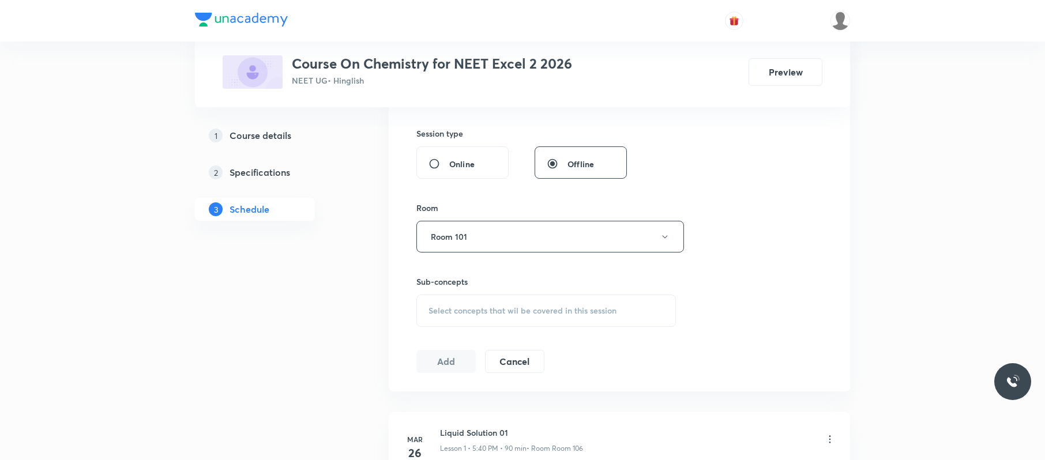
scroll to position [419, 0]
click at [514, 318] on div "Select concepts that wil be covered in this session" at bounding box center [545, 309] width 259 height 32
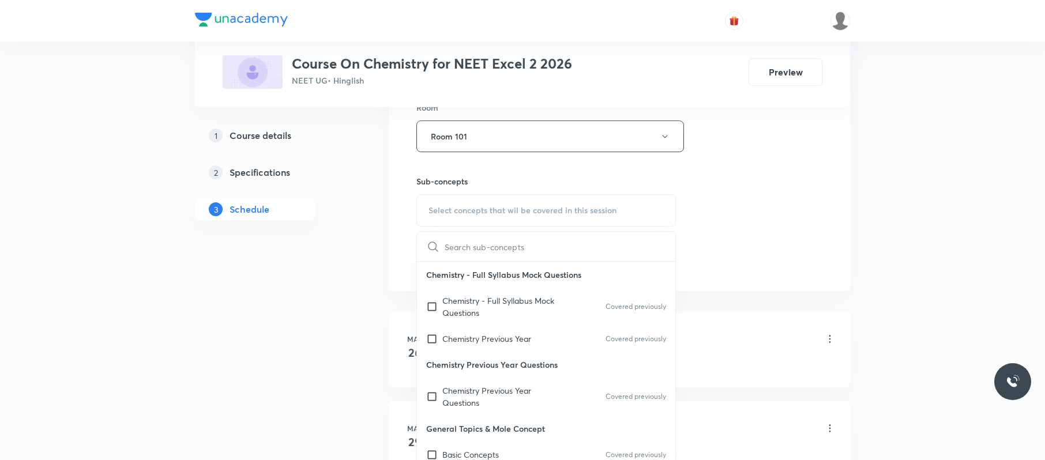
scroll to position [216, 0]
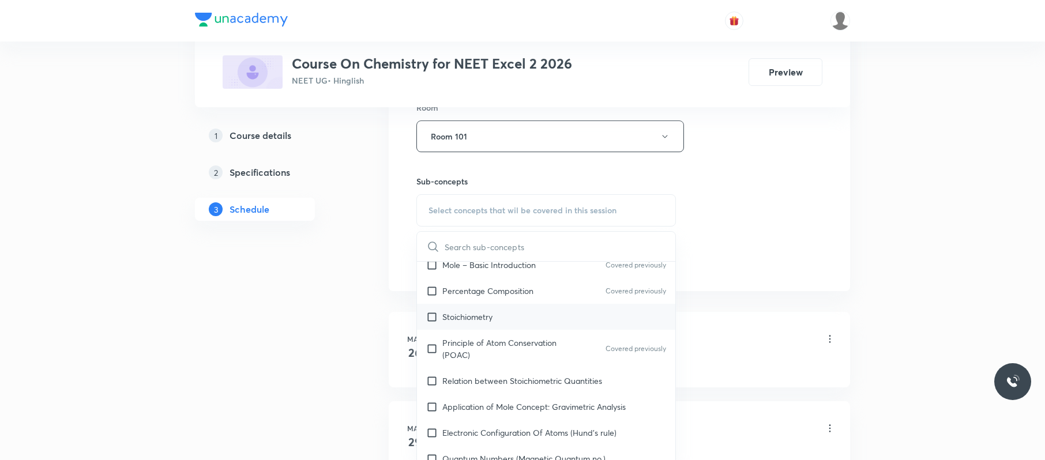
click at [522, 314] on div "Stoichiometry" at bounding box center [546, 317] width 258 height 26
checkbox input "true"
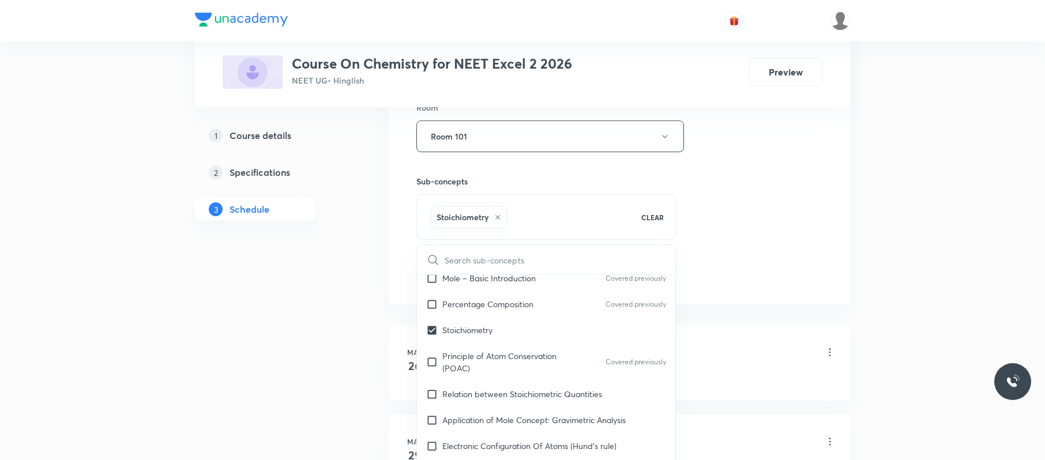
click at [759, 193] on div "Session 75 Live class Session title 22/99 Alcohol phenol & ether ​ Schedule for…" at bounding box center [619, 8] width 406 height 555
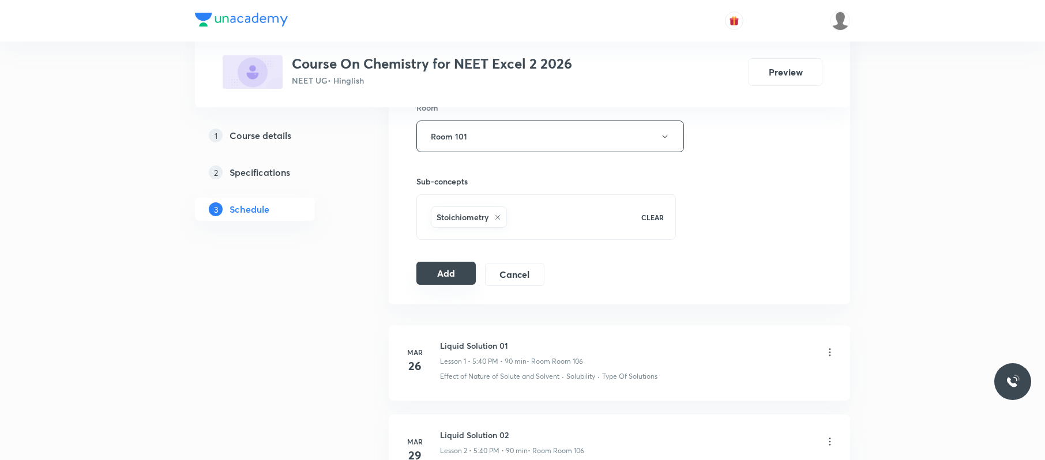
drag, startPoint x: 436, startPoint y: 270, endPoint x: 445, endPoint y: 273, distance: 9.0
click at [445, 273] on button "Add" at bounding box center [445, 273] width 59 height 23
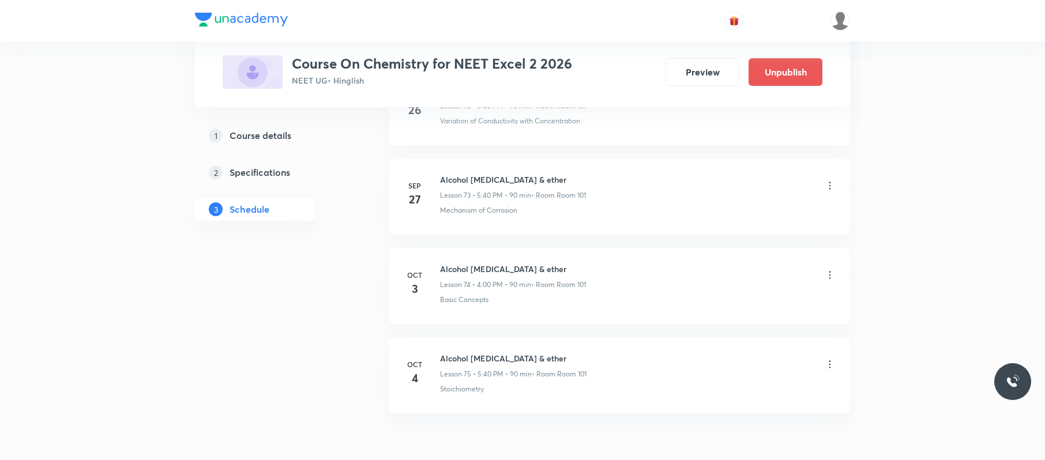
scroll to position [6665, 0]
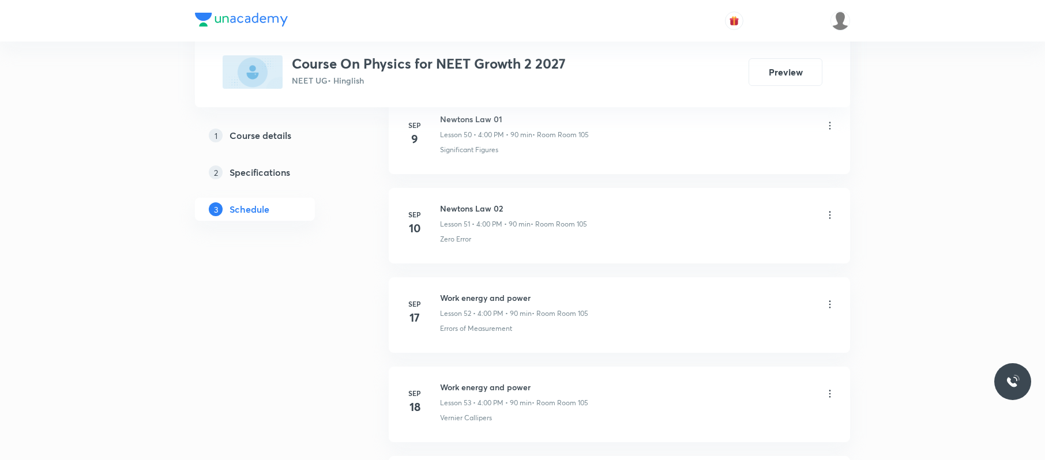
scroll to position [5492, 0]
drag, startPoint x: 549, startPoint y: 273, endPoint x: 434, endPoint y: 289, distance: 116.4
copy h6 "Work energy and power"
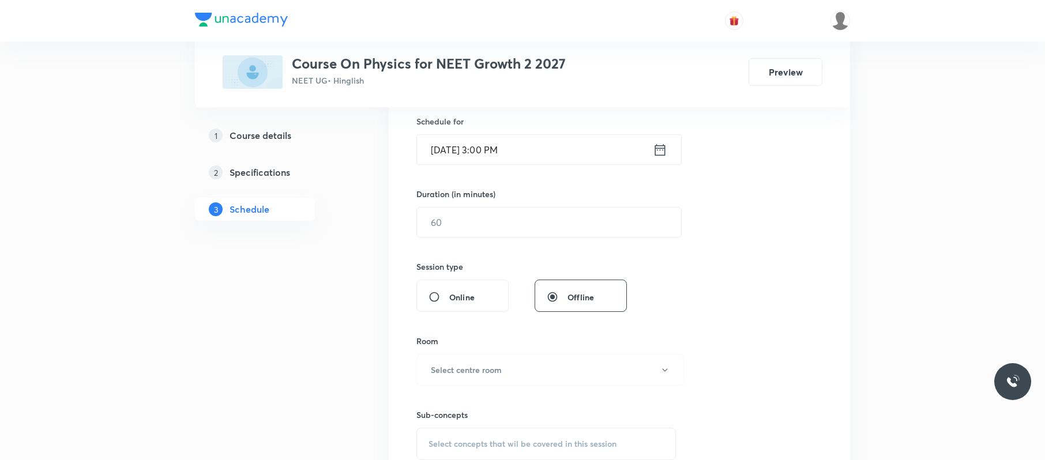
scroll to position [0, 0]
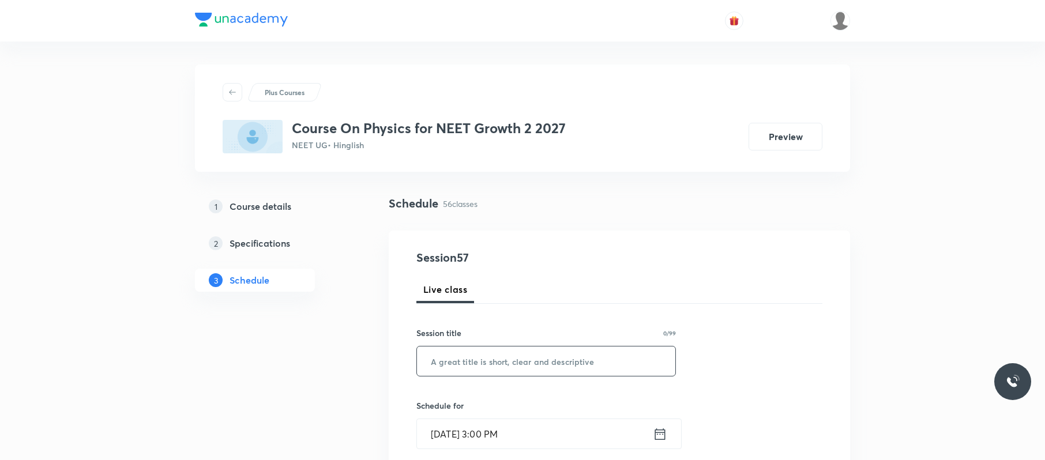
click at [474, 353] on input "text" at bounding box center [546, 360] width 258 height 29
paste input "Work energy and power"
type input "Work energy and power"
click at [531, 430] on input "[DATE] 3:00 PM" at bounding box center [535, 433] width 236 height 29
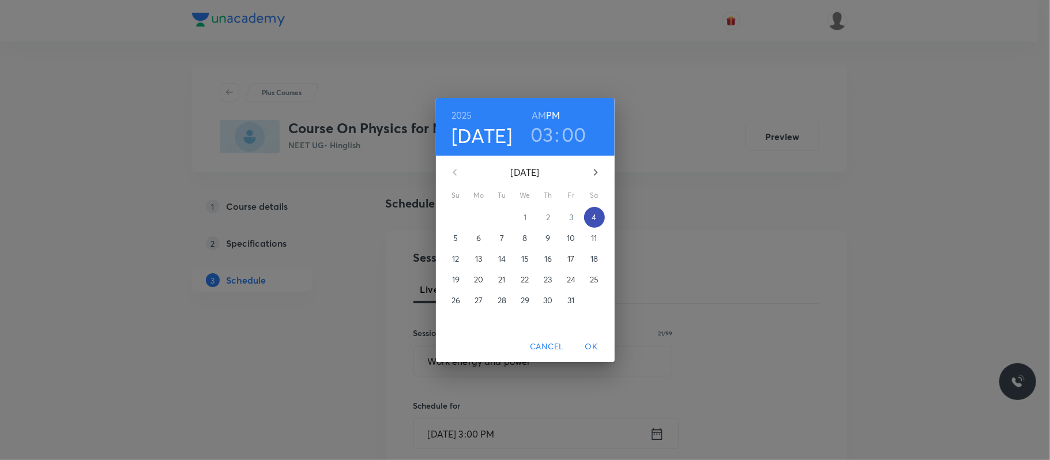
click at [586, 217] on span "4" at bounding box center [594, 218] width 21 height 12
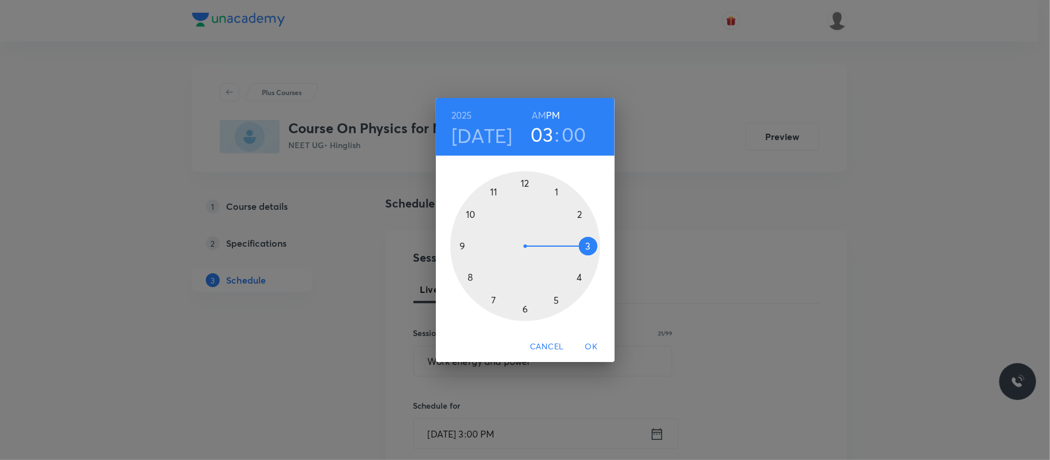
click at [582, 280] on div at bounding box center [525, 246] width 150 height 150
click at [525, 179] on div at bounding box center [525, 246] width 150 height 150
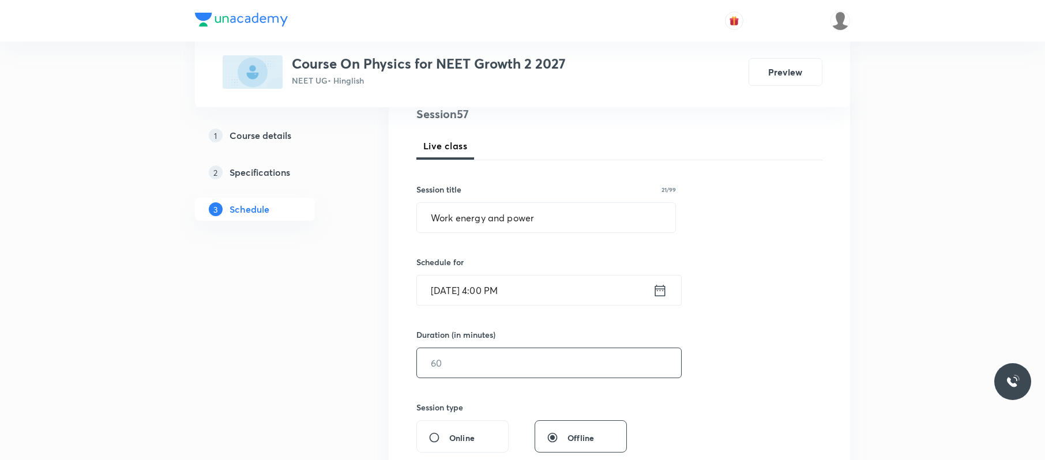
scroll to position [146, 0]
click at [521, 361] on input "text" at bounding box center [549, 360] width 264 height 29
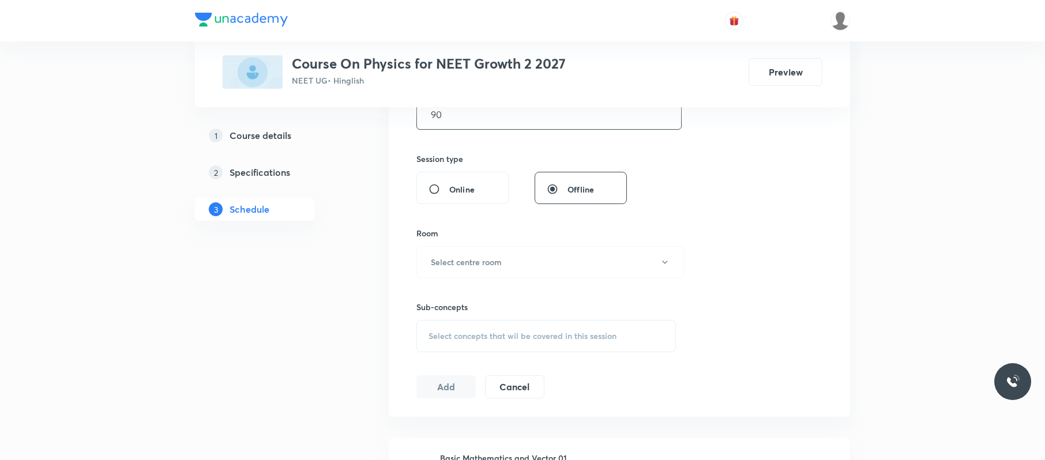
scroll to position [393, 0]
type input "90"
click at [549, 259] on button "Select centre room" at bounding box center [550, 262] width 268 height 32
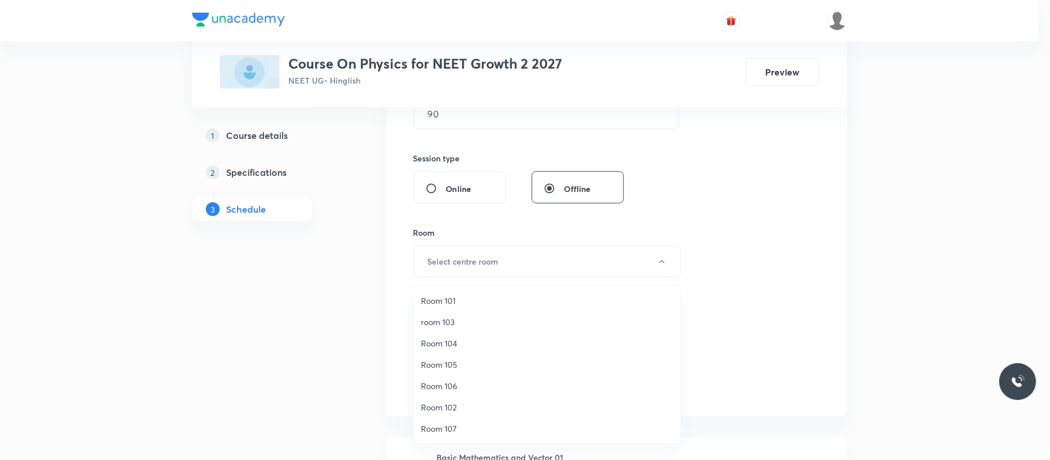
click at [457, 363] on span "Room 105" at bounding box center [547, 365] width 253 height 12
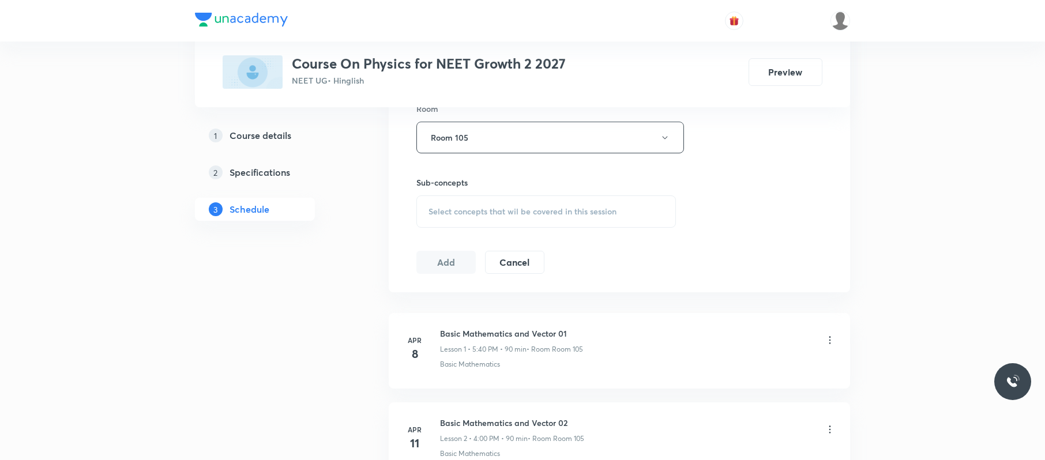
scroll to position [517, 0]
click at [579, 203] on div "Select concepts that wil be covered in this session" at bounding box center [545, 211] width 259 height 32
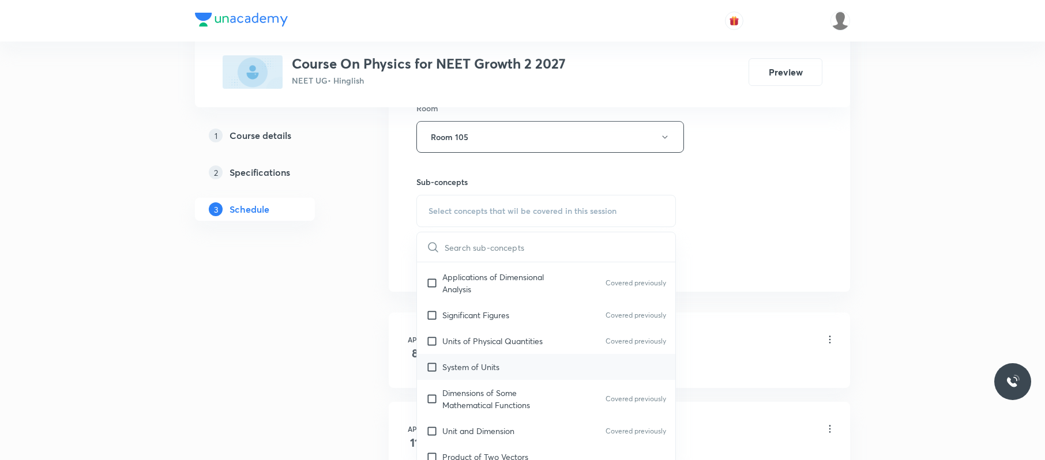
scroll to position [167, 0]
click at [532, 360] on div "System of Units" at bounding box center [546, 366] width 258 height 26
checkbox input "true"
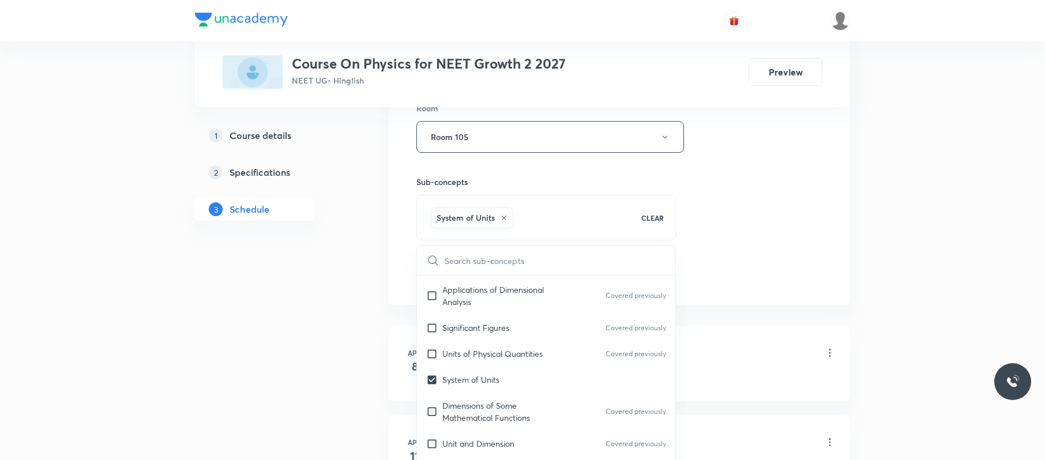
click at [716, 235] on div "Session 57 Live class Session title 21/99 Work energy and power ​ Schedule for …" at bounding box center [619, 9] width 406 height 555
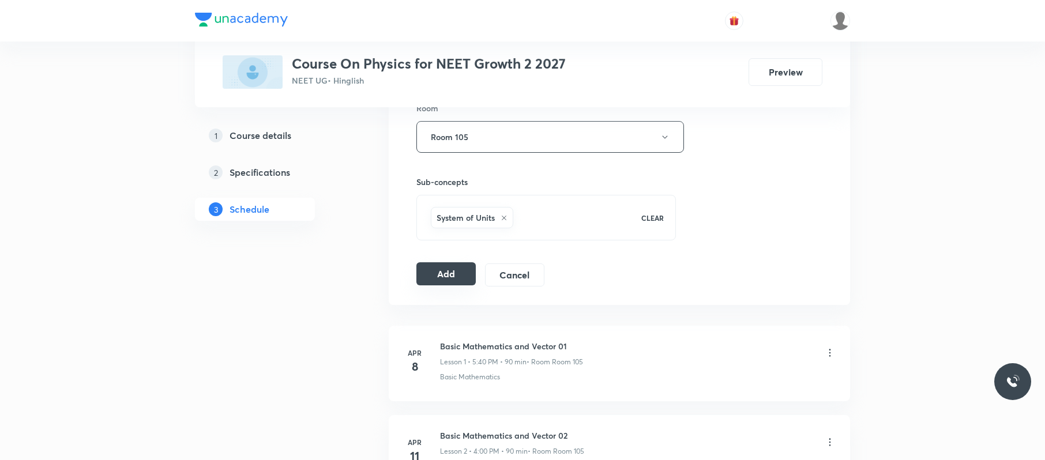
click at [465, 278] on button "Add" at bounding box center [445, 273] width 59 height 23
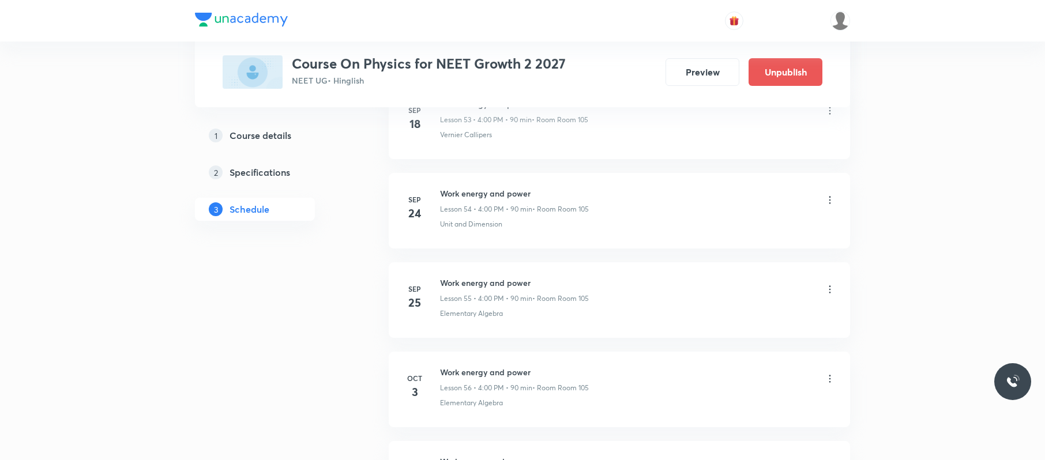
scroll to position [5050, 0]
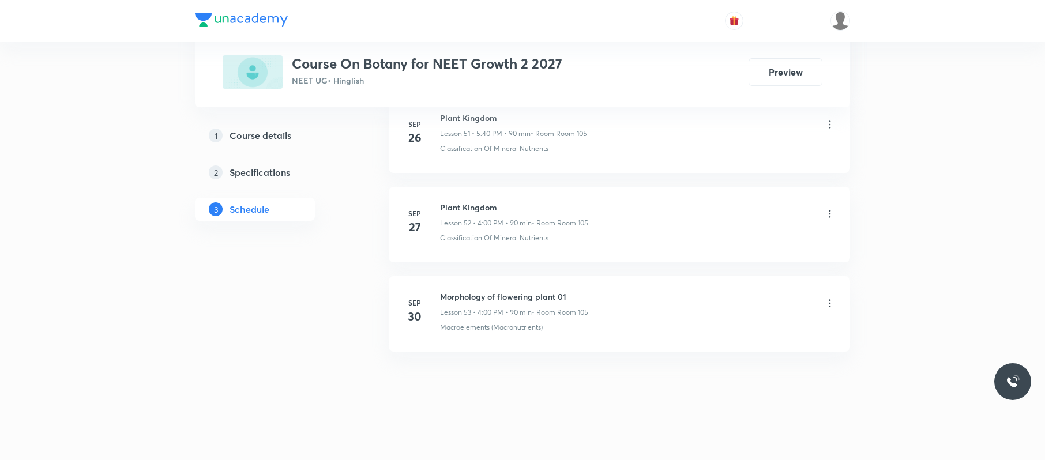
scroll to position [5222, 0]
drag, startPoint x: 619, startPoint y: 269, endPoint x: 438, endPoint y: 288, distance: 181.5
copy h6 "Morphology of flowering plant 01"
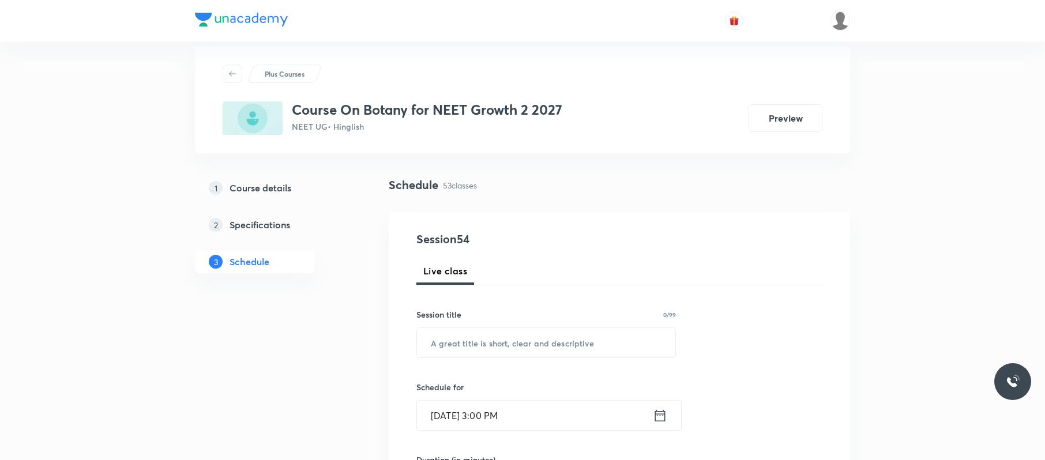
scroll to position [0, 0]
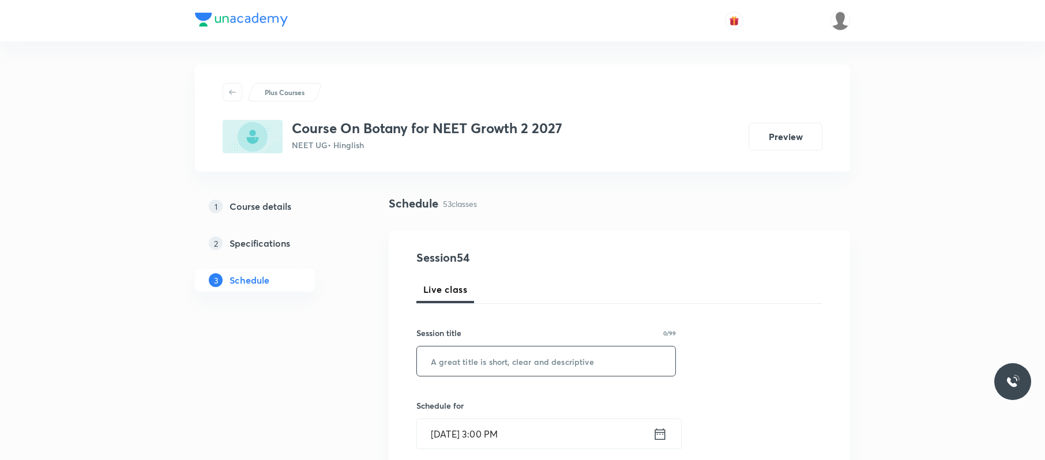
click at [492, 370] on input "text" at bounding box center [546, 360] width 258 height 29
paste input "Morphology of flowering plant 01"
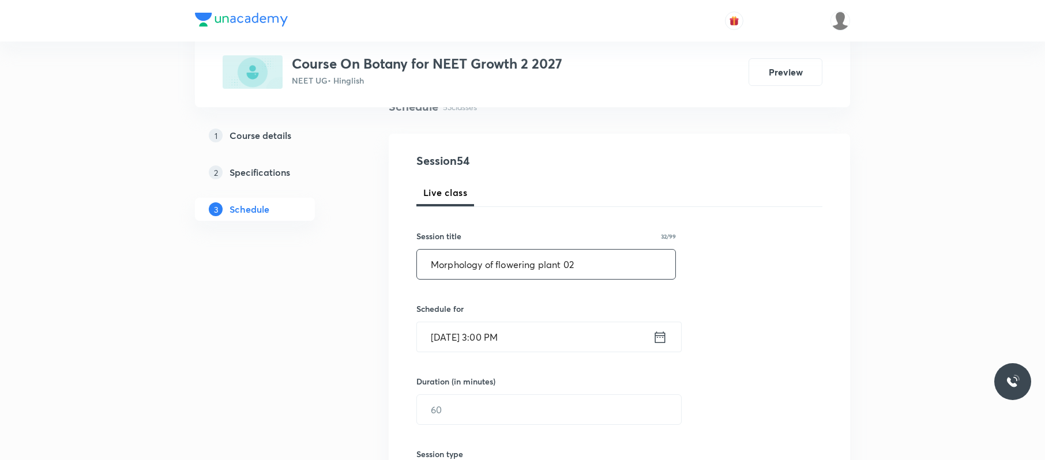
type input "Morphology of flowering plant 02"
click at [484, 342] on input "Oct 4, 2025, 3:00 PM" at bounding box center [535, 336] width 236 height 29
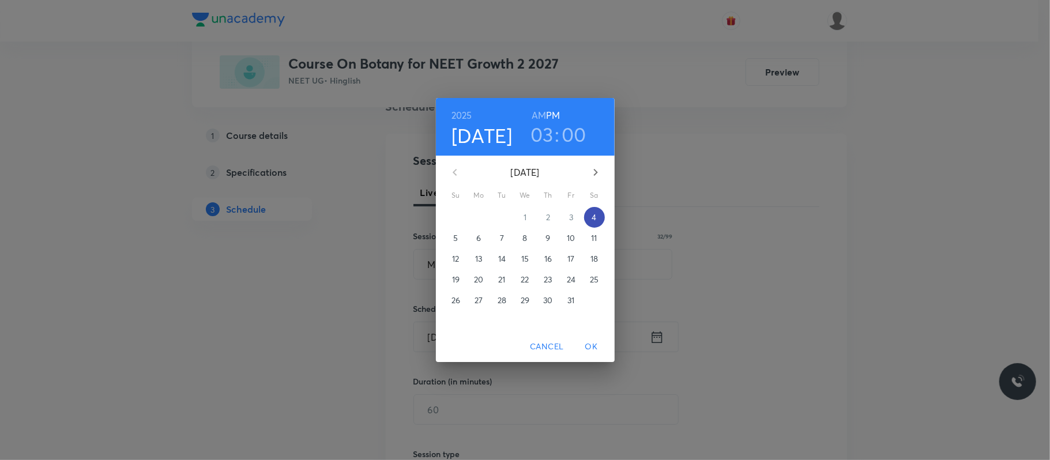
click at [592, 218] on p "4" at bounding box center [594, 218] width 5 height 12
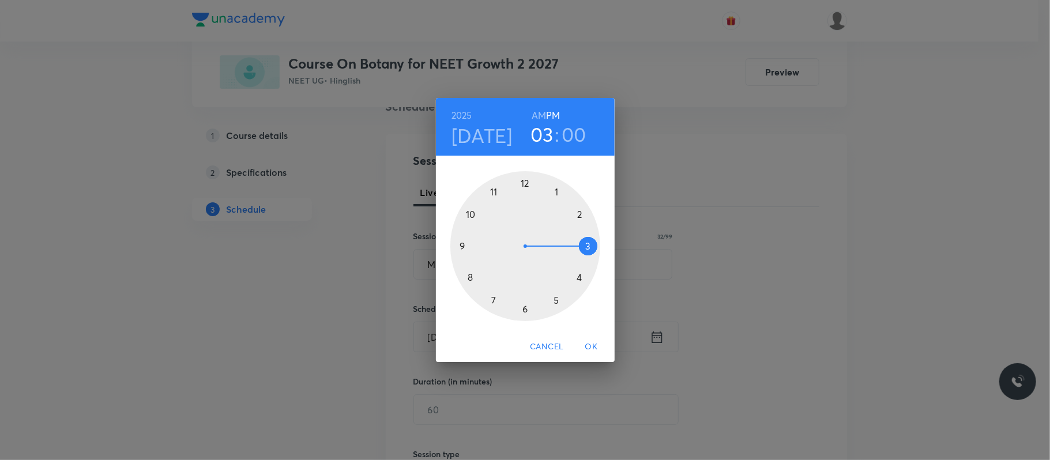
click at [555, 301] on div at bounding box center [525, 246] width 150 height 150
click at [470, 280] on div at bounding box center [525, 246] width 150 height 150
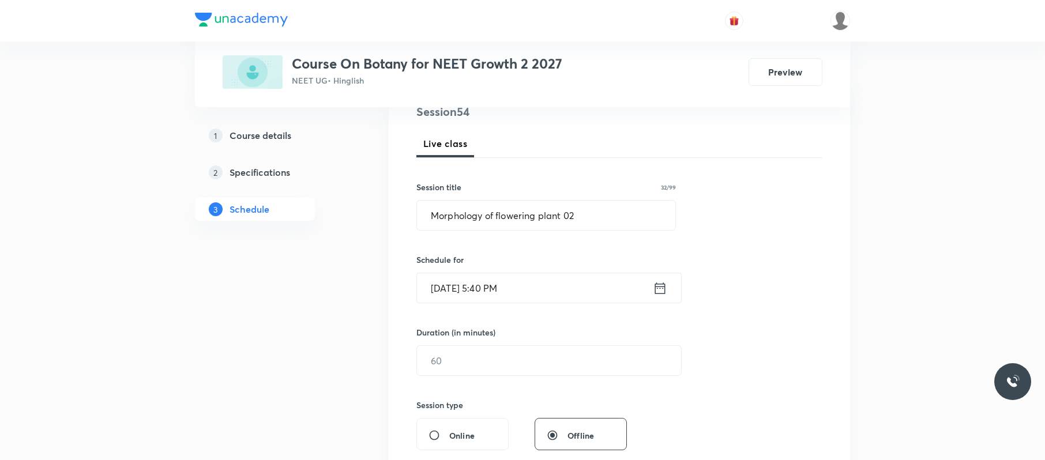
scroll to position [148, 0]
click at [462, 352] on input "text" at bounding box center [549, 358] width 264 height 29
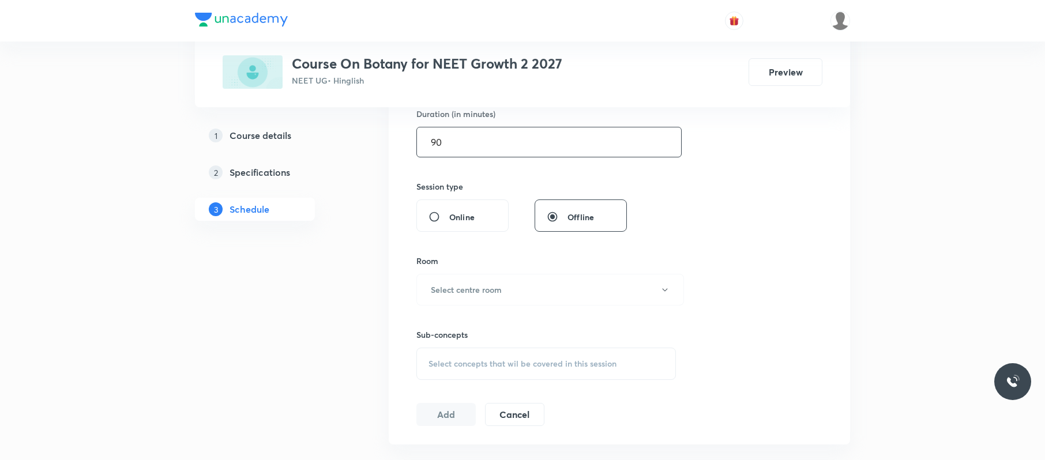
scroll to position [370, 0]
type input "90"
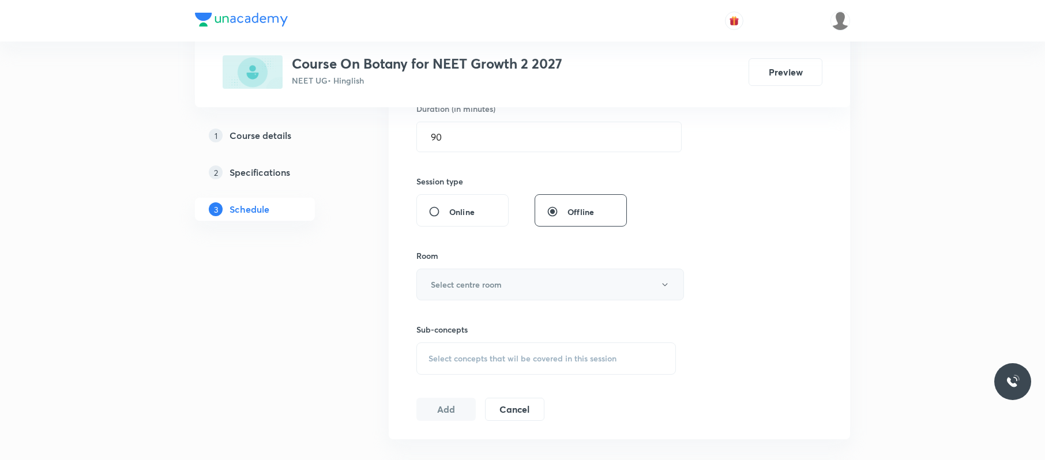
click at [507, 287] on button "Select centre room" at bounding box center [550, 285] width 268 height 32
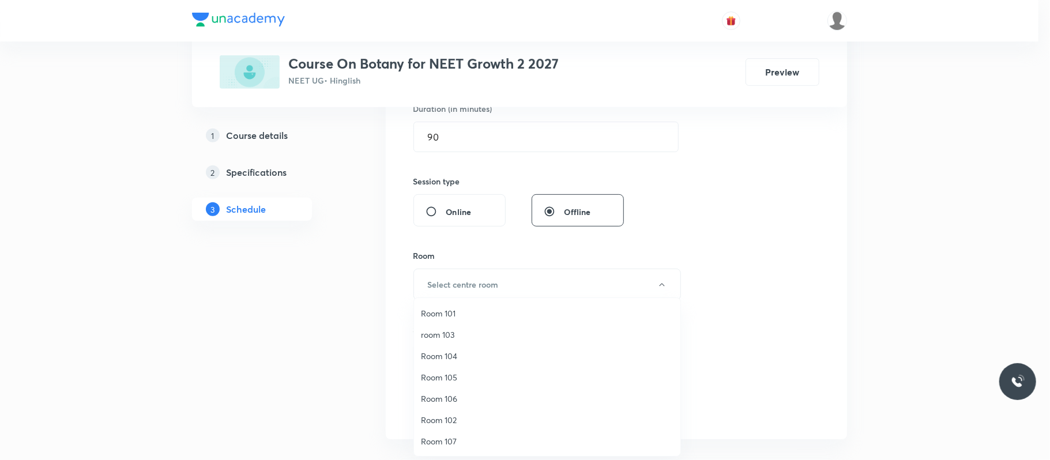
click at [444, 310] on span "Room 101" at bounding box center [547, 313] width 253 height 12
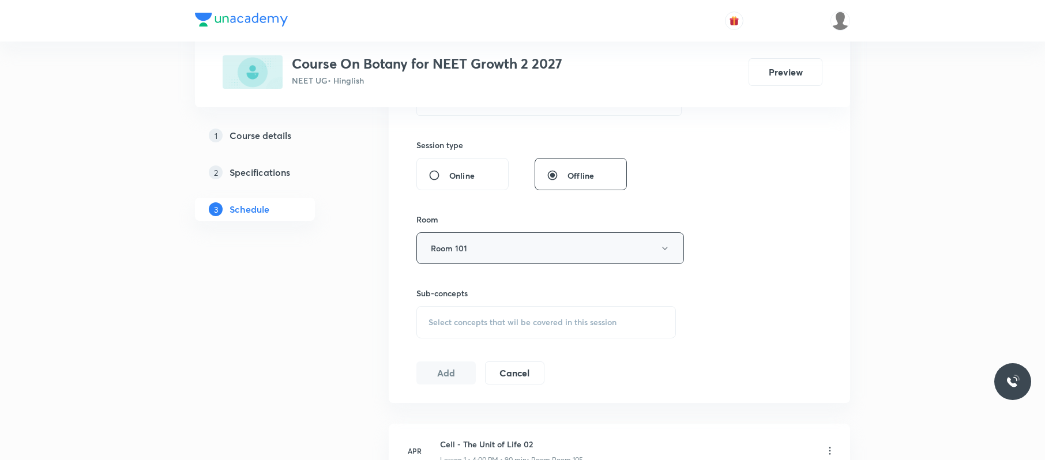
scroll to position [406, 0]
click at [559, 254] on button "Room 101" at bounding box center [550, 248] width 268 height 32
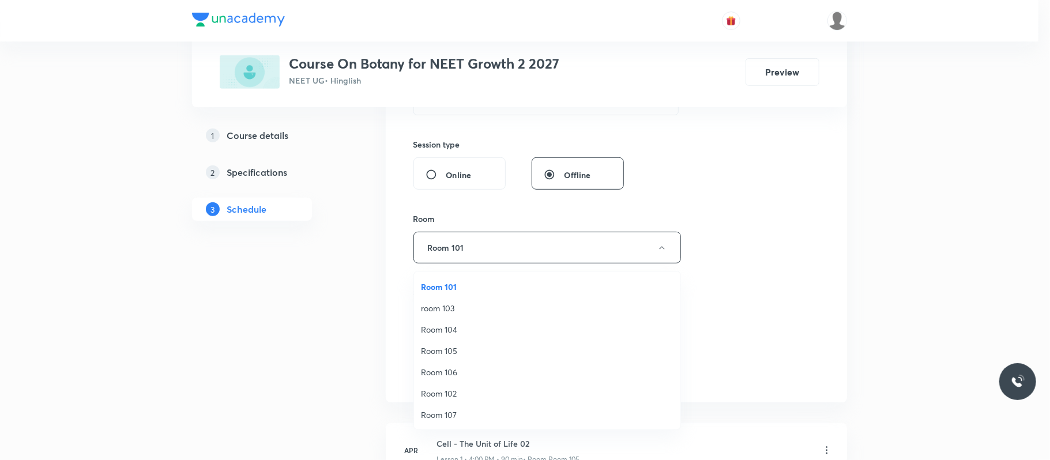
click at [455, 353] on span "Room 105" at bounding box center [547, 351] width 253 height 12
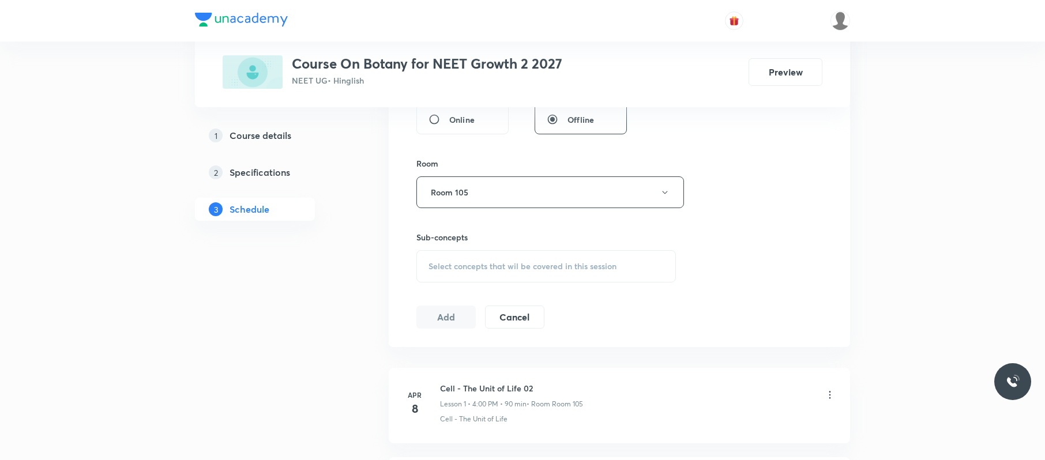
scroll to position [462, 0]
click at [563, 250] on div "Sub-concepts Select concepts that wil be covered in this session" at bounding box center [545, 256] width 259 height 51
click at [572, 268] on span "Select concepts that wil be covered in this session" at bounding box center [522, 265] width 188 height 9
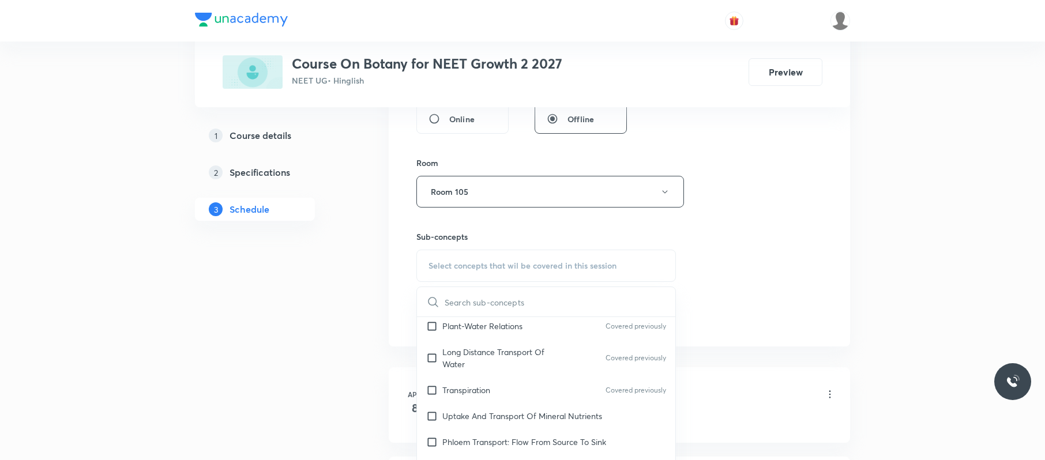
scroll to position [224, 0]
click at [527, 344] on div "Long Distance Transport Of Water Covered previously" at bounding box center [546, 357] width 258 height 38
checkbox input "true"
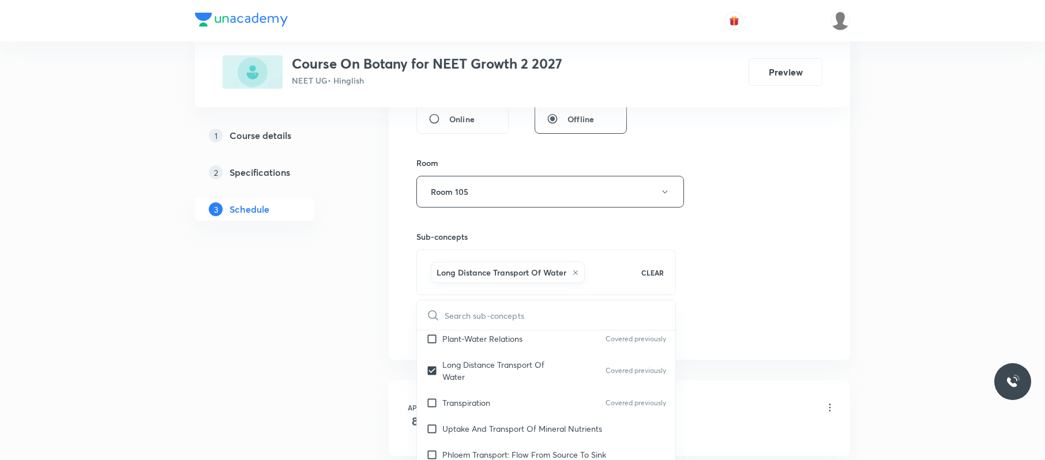
click at [727, 291] on div "Session 54 Live class Session title 32/99 Morphology of flowering plant 02 ​ Sc…" at bounding box center [619, 64] width 406 height 555
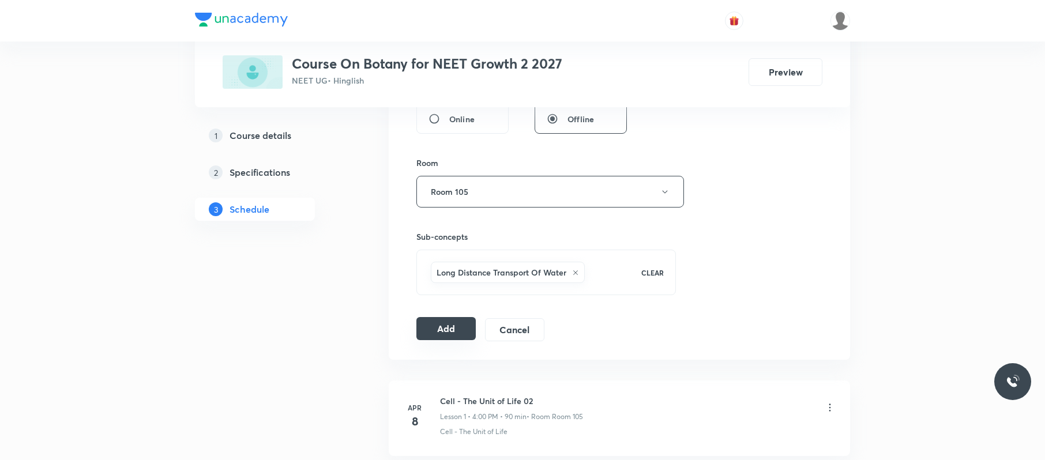
click at [455, 336] on button "Add" at bounding box center [445, 328] width 59 height 23
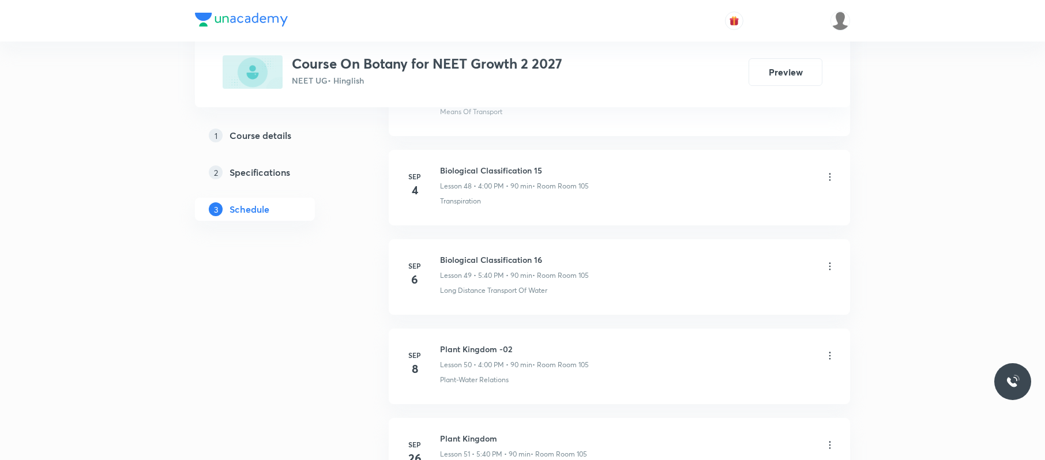
scroll to position [5236, 0]
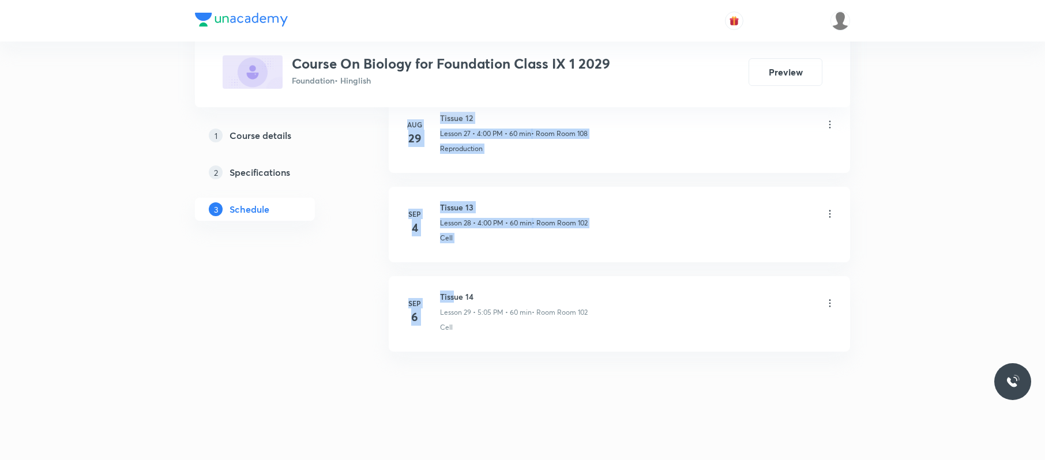
drag, startPoint x: 501, startPoint y: 289, endPoint x: 455, endPoint y: 285, distance: 46.4
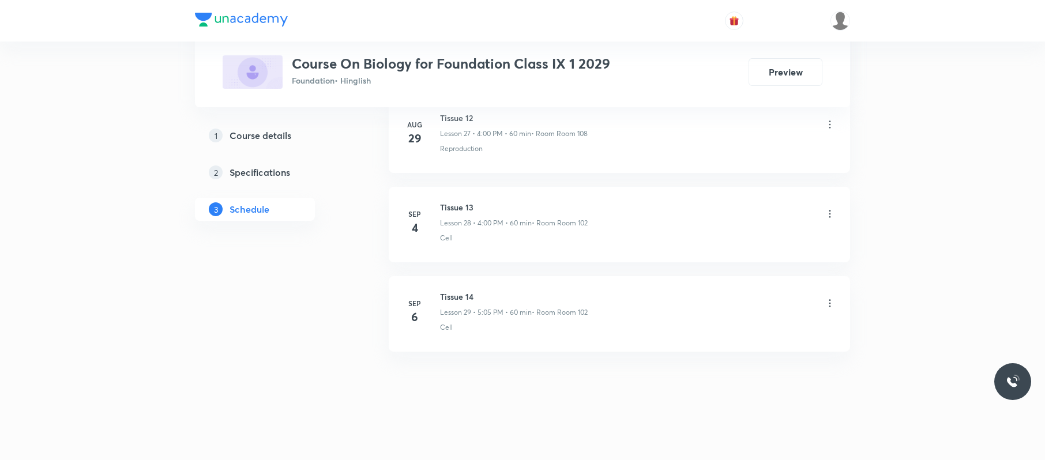
click at [468, 287] on li "[DATE] Tissue 14 Lesson 29 • 5:05 PM • 60 min • Room Room 102 Cell" at bounding box center [619, 314] width 461 height 76
drag, startPoint x: 492, startPoint y: 284, endPoint x: 438, endPoint y: 284, distance: 53.6
click at [438, 284] on li "[DATE] Tissue 14 Lesson 29 • 5:05 PM • 60 min • Room Room 102 Cell" at bounding box center [619, 314] width 461 height 76
copy h6 "Tissue 14"
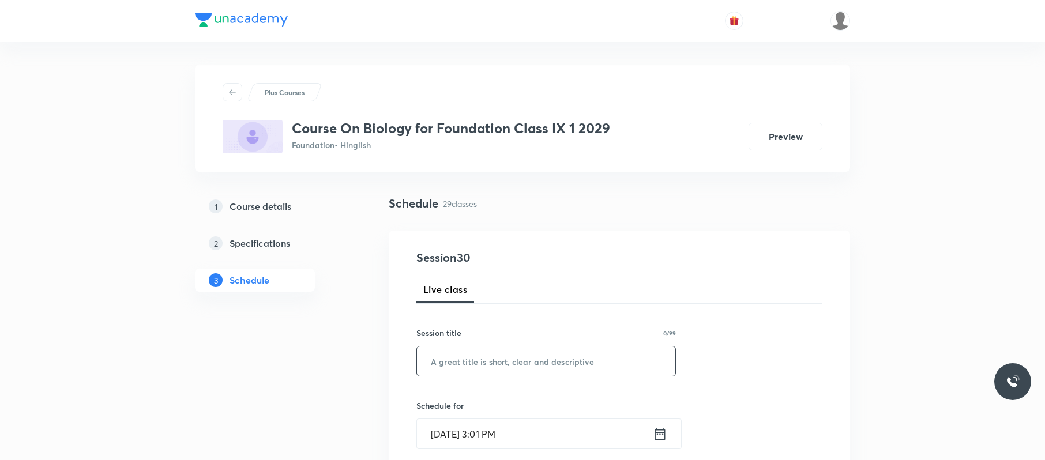
paste input "Tissue 14"
click at [560, 356] on input "text" at bounding box center [546, 360] width 258 height 29
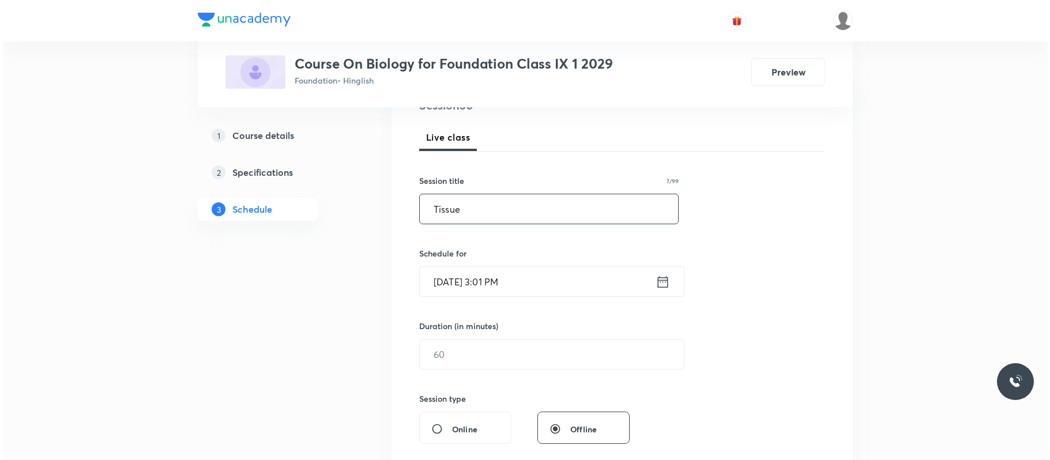
scroll to position [153, 0]
type input "Tissue"
click at [529, 280] on input "[DATE] 3:01 PM" at bounding box center [535, 280] width 236 height 29
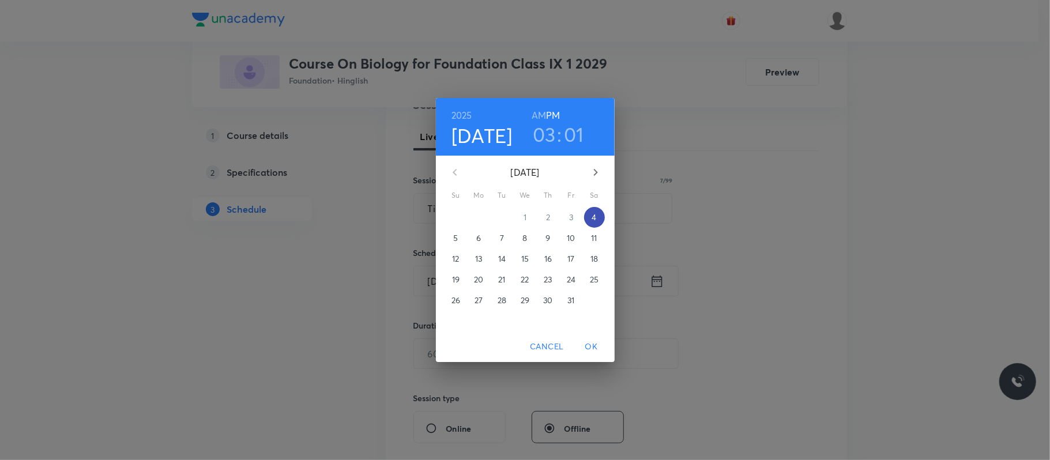
click at [596, 219] on p "4" at bounding box center [594, 218] width 5 height 12
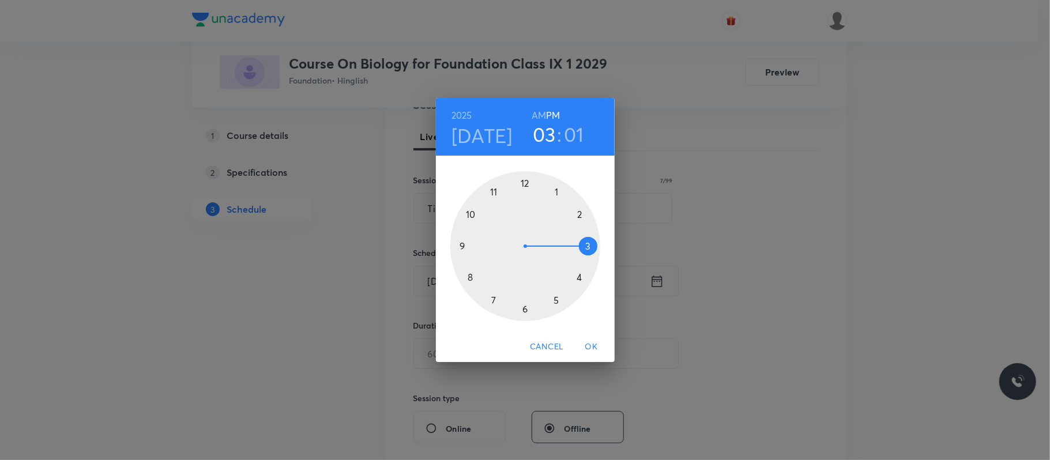
click at [579, 277] on div at bounding box center [525, 246] width 150 height 150
click at [527, 180] on div at bounding box center [525, 246] width 150 height 150
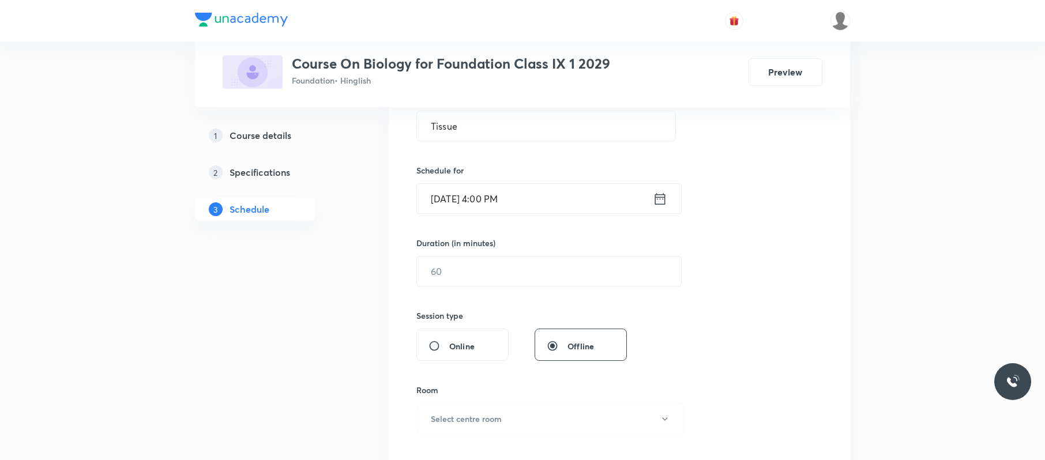
scroll to position [236, 0]
click at [501, 269] on input "text" at bounding box center [549, 270] width 264 height 29
type input "60"
click at [464, 412] on button "Select centre room" at bounding box center [550, 418] width 268 height 32
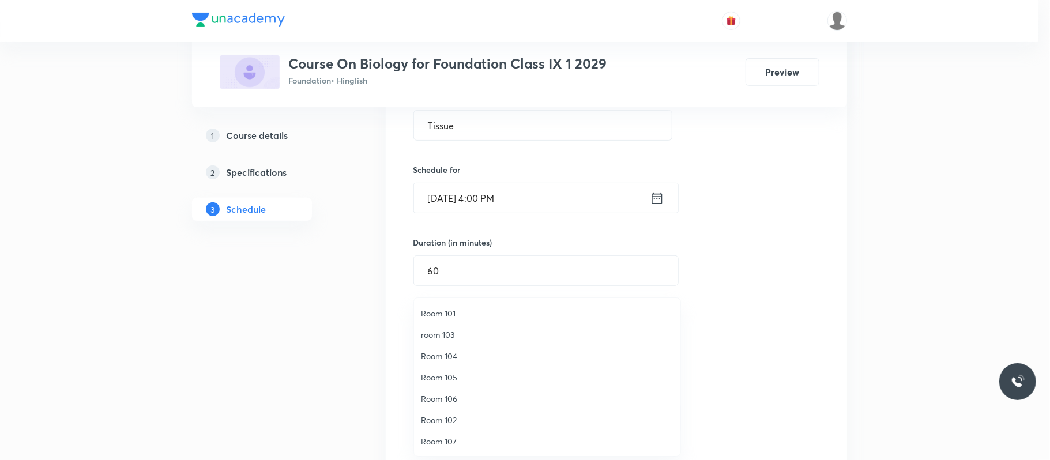
click at [465, 389] on li "Room 106" at bounding box center [547, 398] width 266 height 21
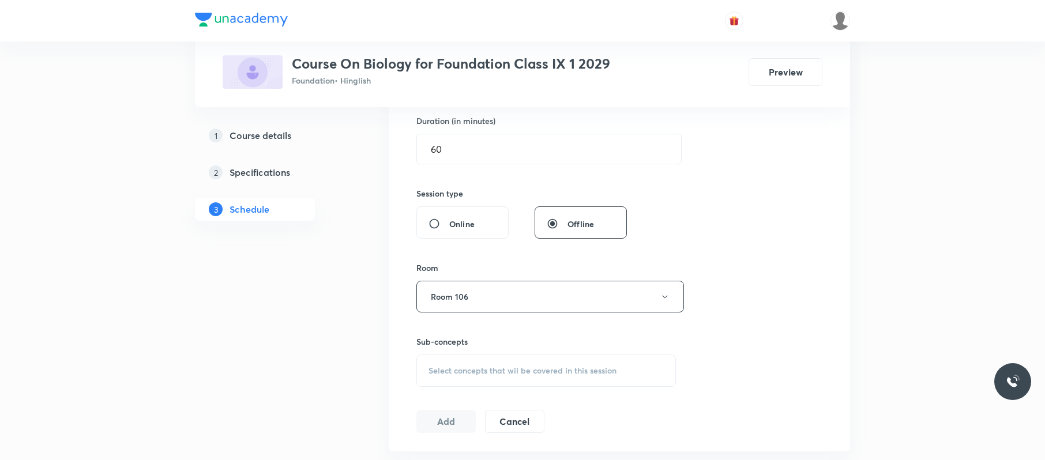
scroll to position [358, 0]
click at [555, 386] on div "Select concepts that wil be covered in this session" at bounding box center [545, 370] width 259 height 32
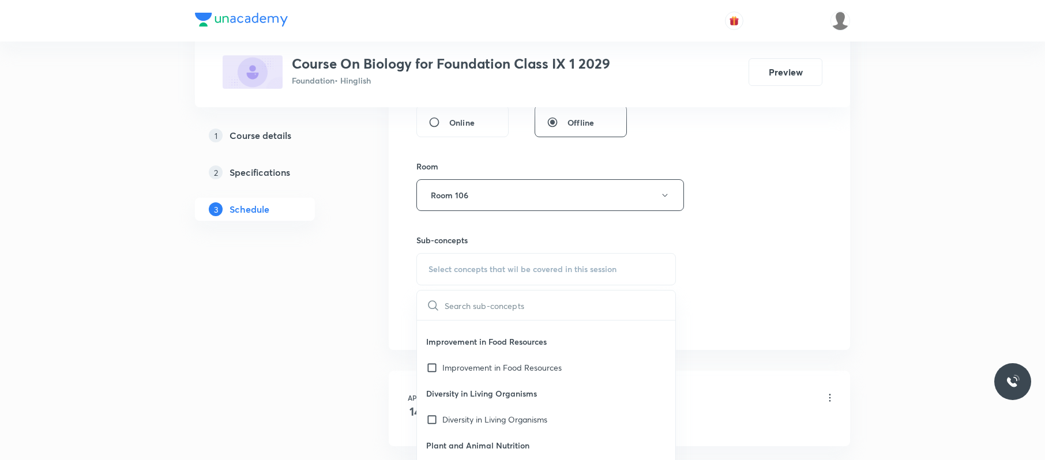
scroll to position [265, 0]
drag, startPoint x: 518, startPoint y: 370, endPoint x: 821, endPoint y: 274, distance: 317.8
click at [521, 367] on p "Improvement in Food Resources" at bounding box center [501, 366] width 119 height 12
checkbox input "true"
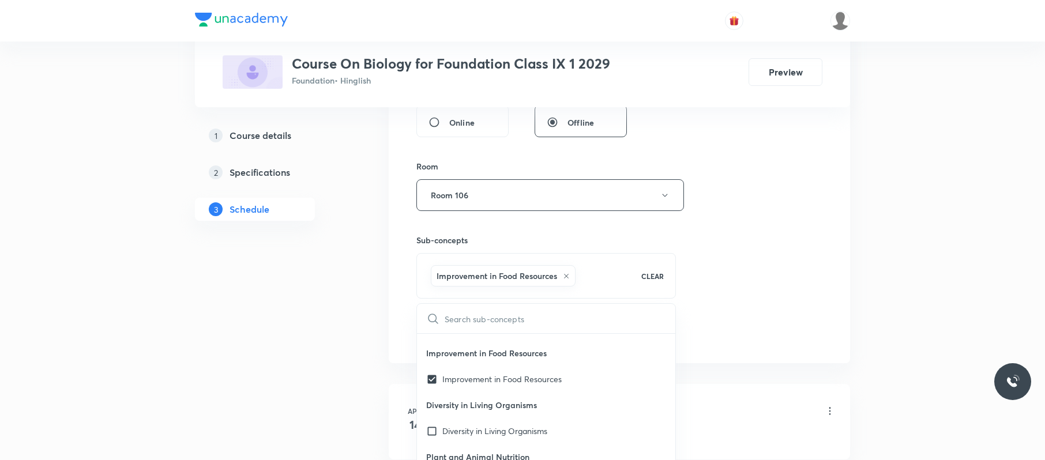
drag, startPoint x: 882, startPoint y: 250, endPoint x: 759, endPoint y: 275, distance: 125.3
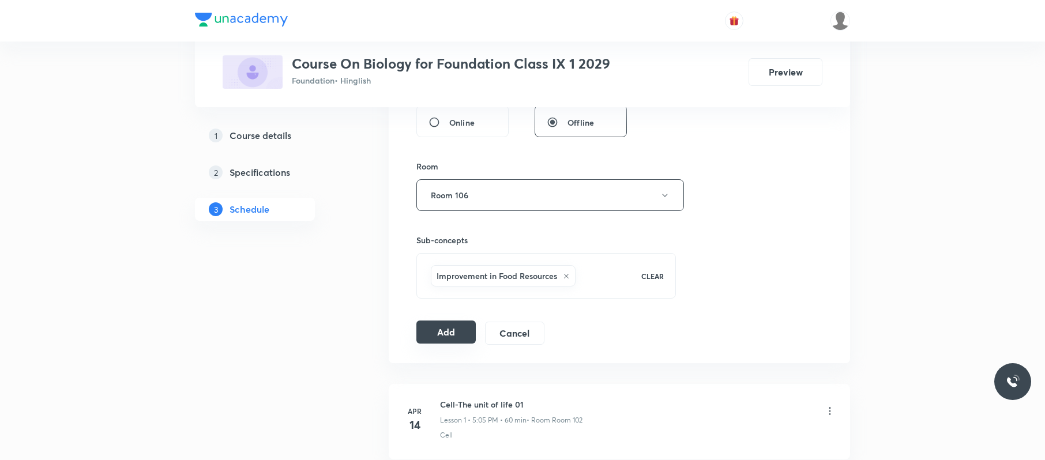
click at [453, 330] on button "Add" at bounding box center [445, 332] width 59 height 23
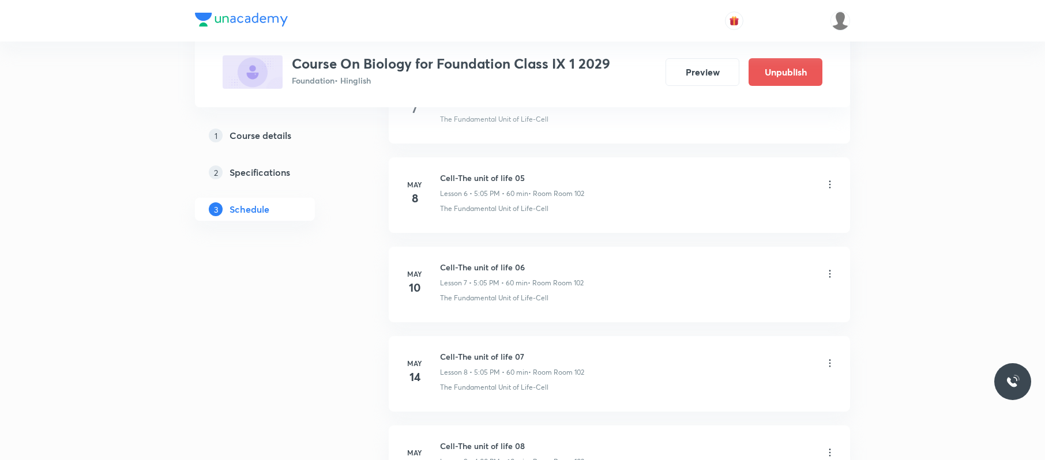
scroll to position [667, 0]
